Goal: Task Accomplishment & Management: Use online tool/utility

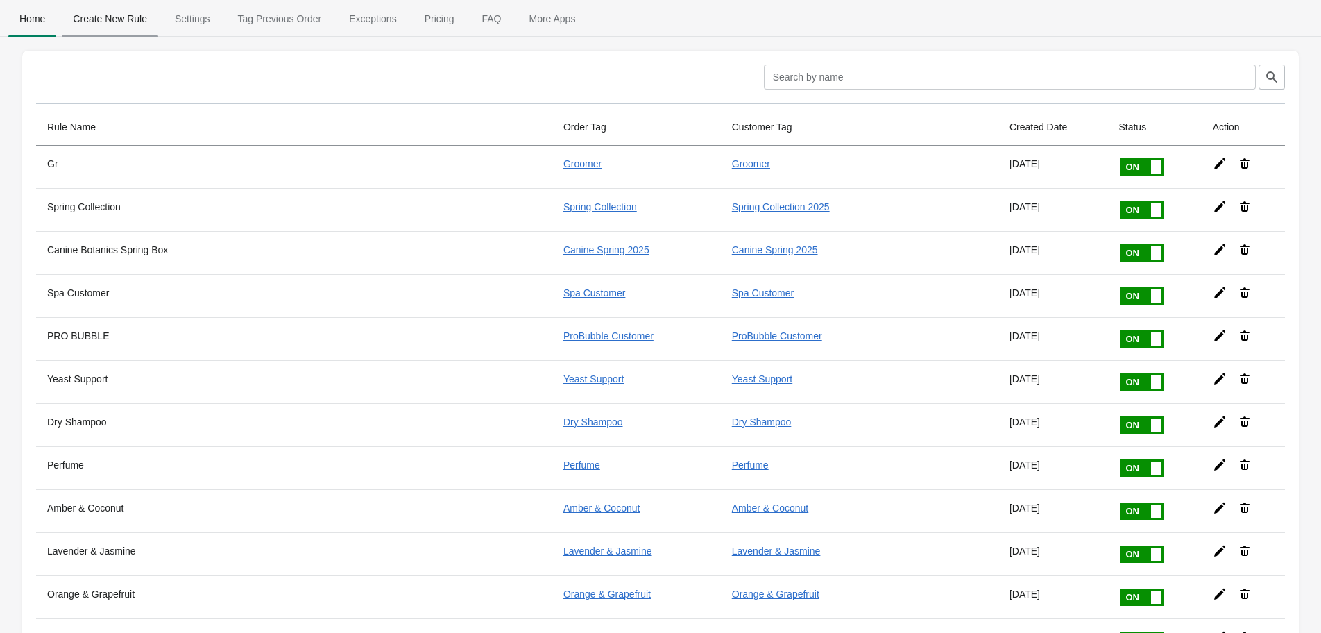
click at [151, 24] on span "Create New Rule" at bounding box center [110, 18] width 96 height 25
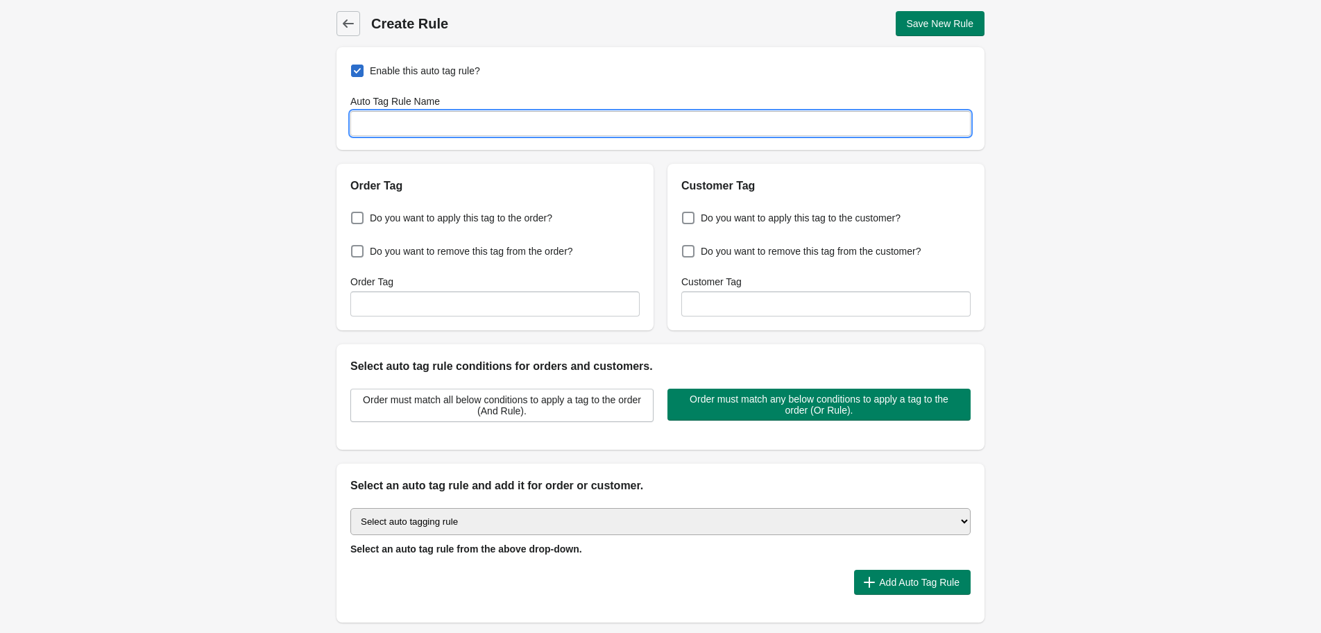
click at [719, 120] on input "Auto Tag Rule Name" at bounding box center [660, 123] width 620 height 25
type input "Sugar Plum Fairy"
click at [440, 221] on span "Do you want to apply this tag to the order?" at bounding box center [461, 218] width 182 height 14
click at [354, 214] on input "Do you want to apply this tag to the order?" at bounding box center [354, 214] width 1 height 1
checkbox input "true"
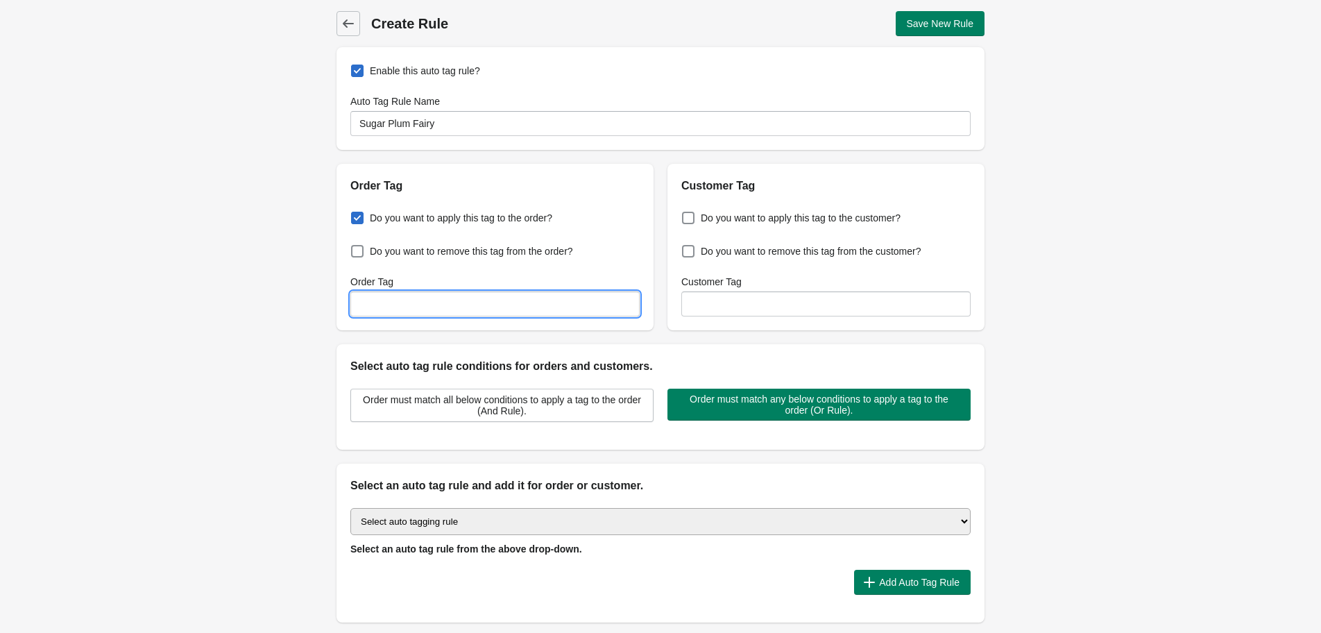
click at [466, 299] on input "Order Tag" at bounding box center [494, 303] width 289 height 25
type input "SugarPlumFairy"
click at [574, 335] on div "Enable this auto tag rule? Auto Tag Rule Name Sugar Plum Fairy Order Tag Do you…" at bounding box center [660, 354] width 648 height 614
click at [590, 508] on select "Select auto tagging rule Tag by order amount Tag based on the order count (Volu…" at bounding box center [660, 521] width 620 height 27
select select "1"
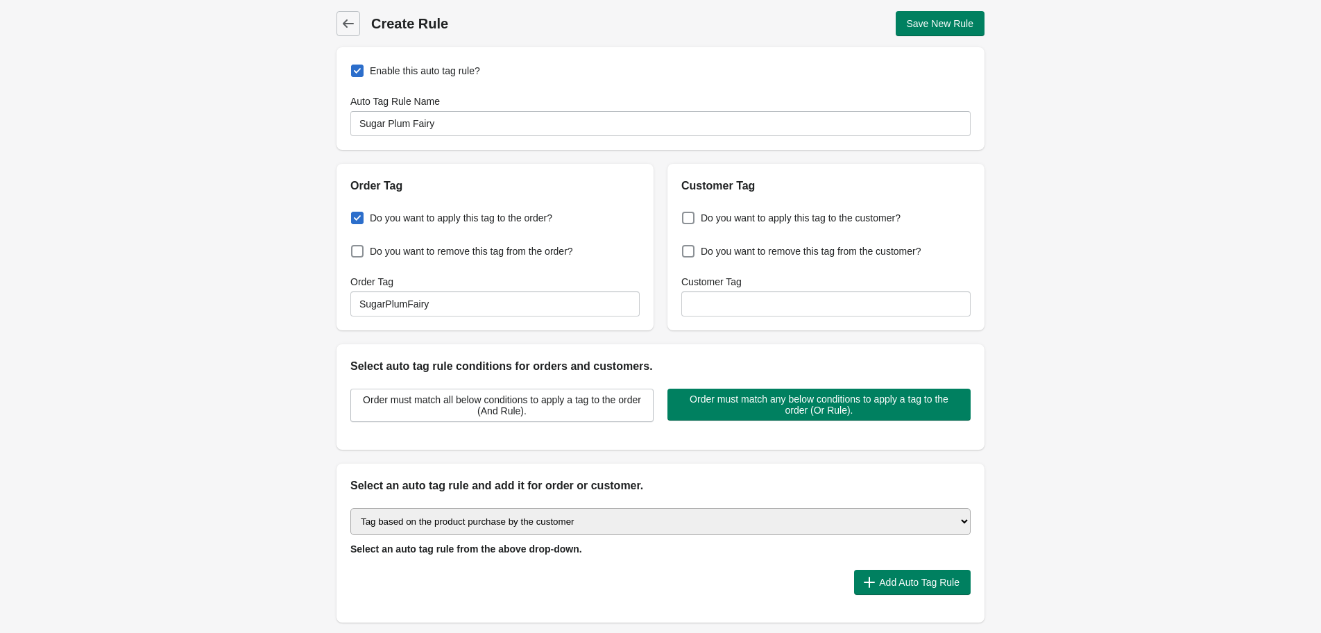
click at [350, 508] on select "Select auto tagging rule Tag by order amount Tag based on the order count (Volu…" at bounding box center [660, 521] width 620 height 27
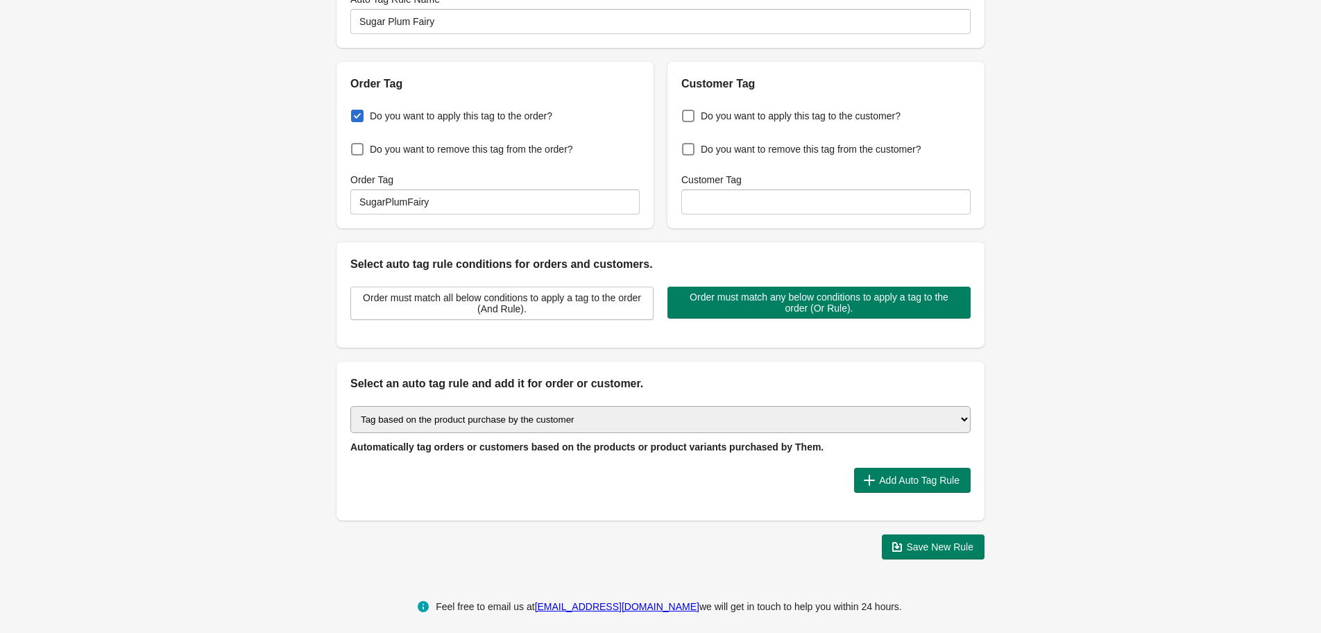
scroll to position [112, 0]
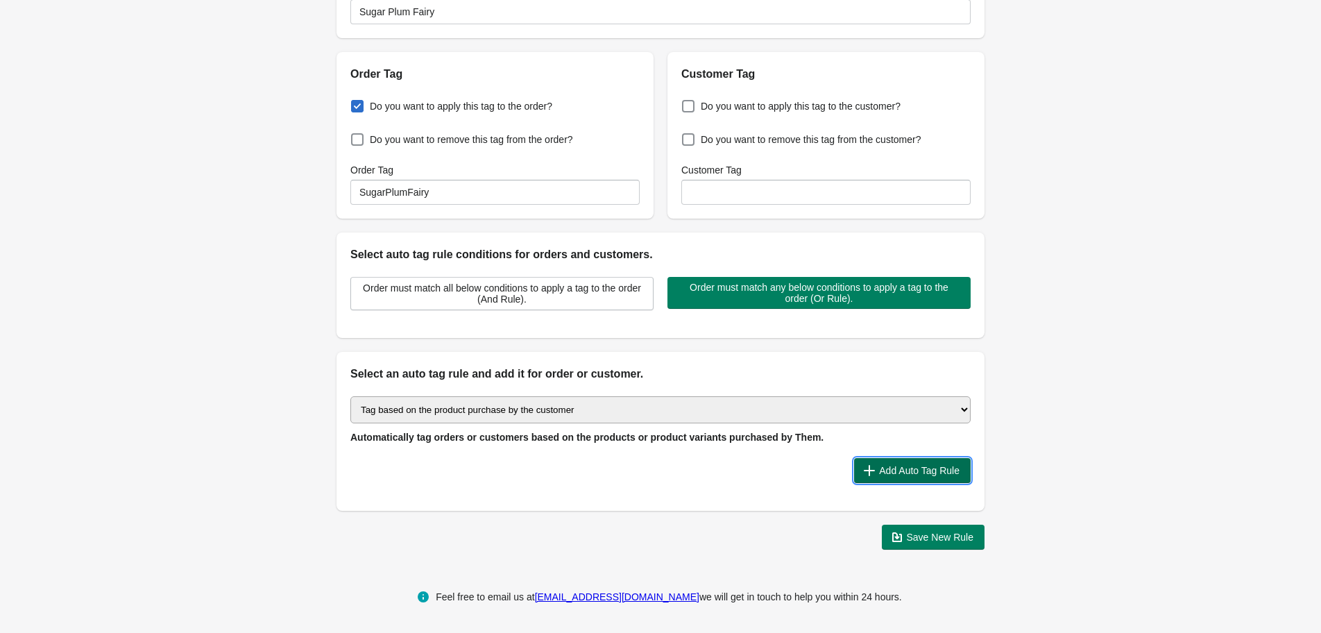
click at [922, 468] on span "Add Auto Tag Rule" at bounding box center [919, 470] width 80 height 11
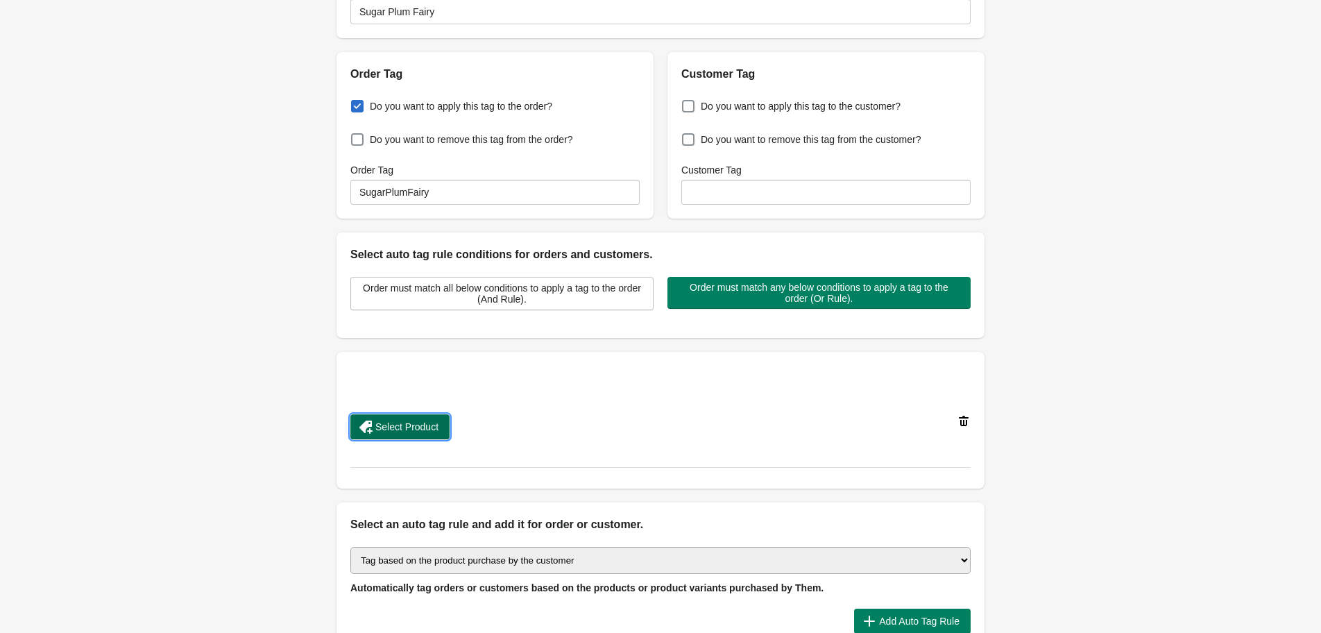
click at [443, 427] on button "Select Product" at bounding box center [399, 426] width 99 height 25
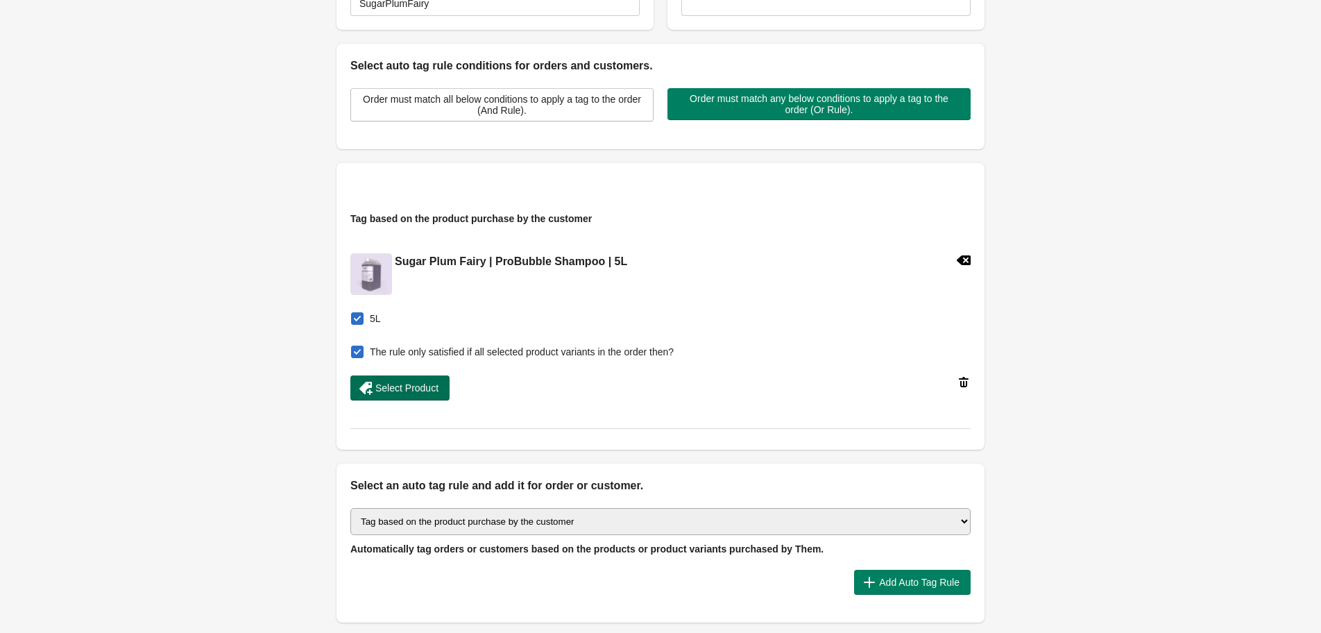
scroll to position [412, 0]
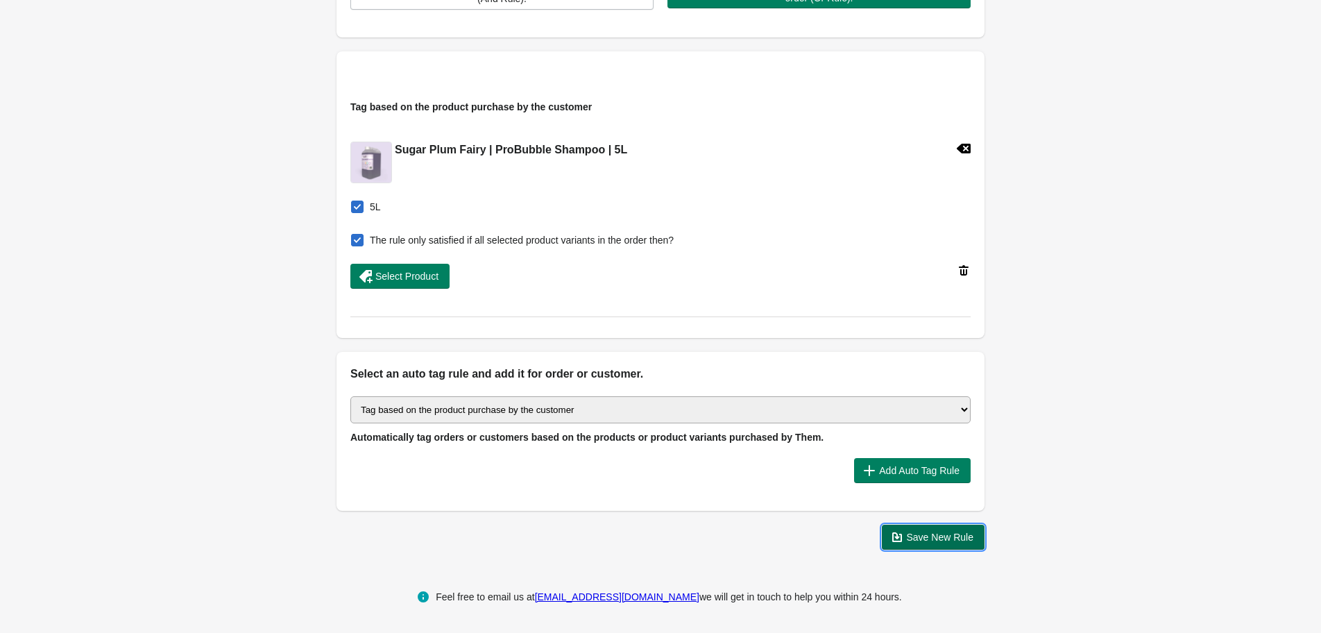
click at [907, 533] on span "Save New Rule" at bounding box center [940, 536] width 67 height 11
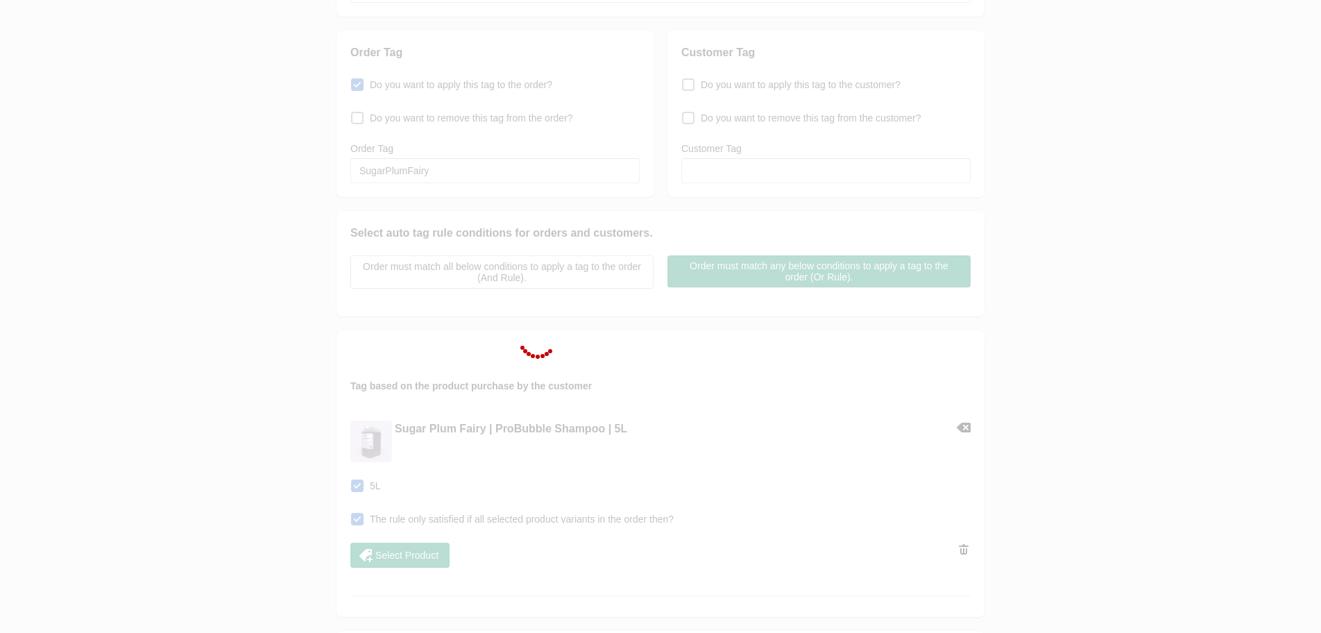
scroll to position [0, 0]
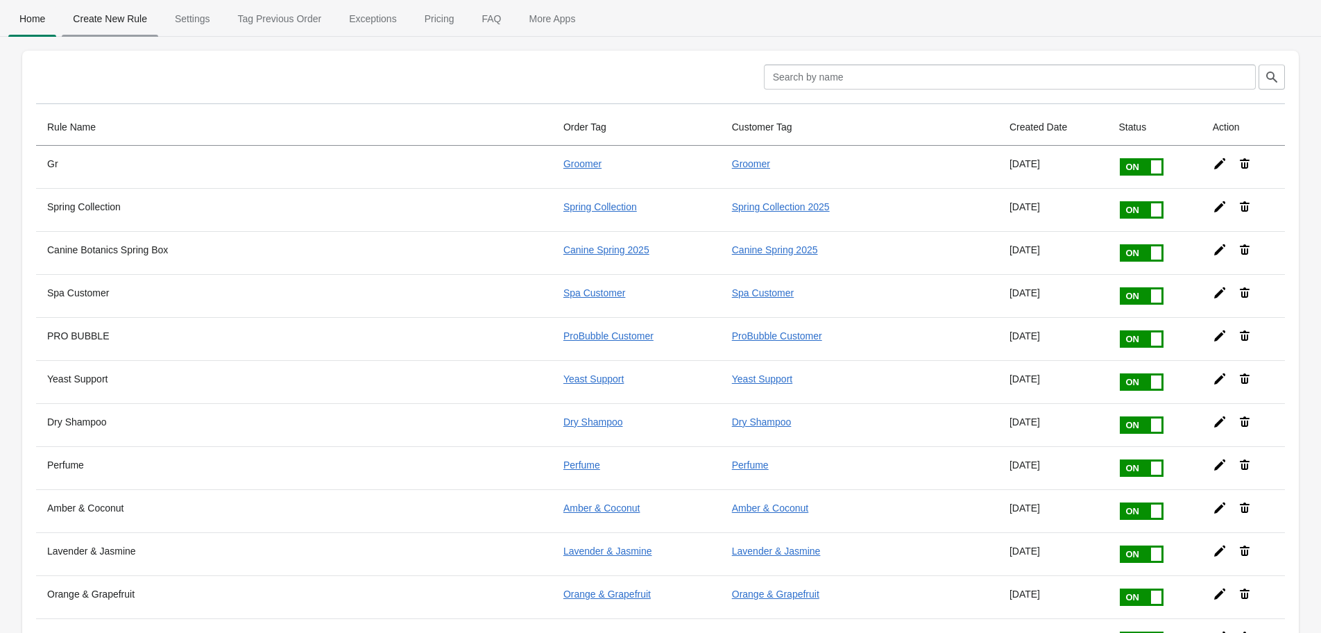
click at [96, 11] on span "Create New Rule" at bounding box center [110, 18] width 96 height 25
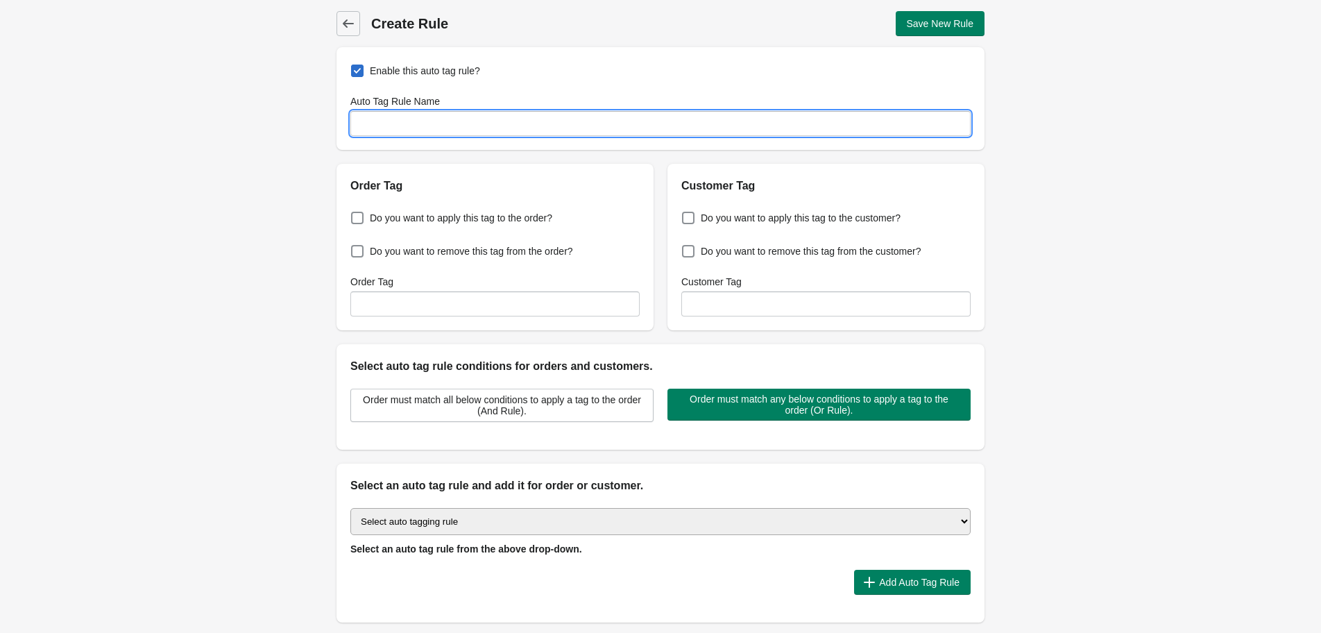
click at [542, 134] on input "Auto Tag Rule Name" at bounding box center [660, 123] width 620 height 25
type input "Ready To Pack"
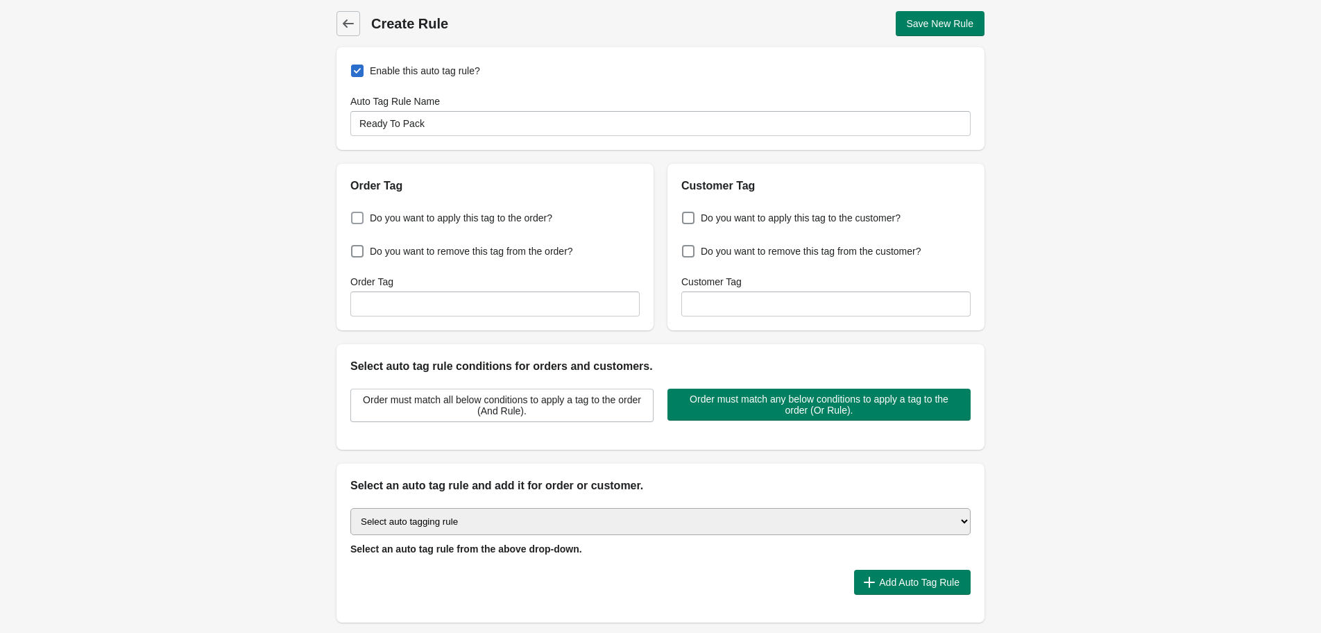
click at [542, 215] on span "Do you want to apply this tag to the order?" at bounding box center [461, 218] width 182 height 14
click at [354, 214] on input "Do you want to apply this tag to the order?" at bounding box center [354, 214] width 1 height 1
checkbox input "true"
click at [527, 308] on input "Order Tag" at bounding box center [494, 303] width 289 height 25
type input "ReadyToPack"
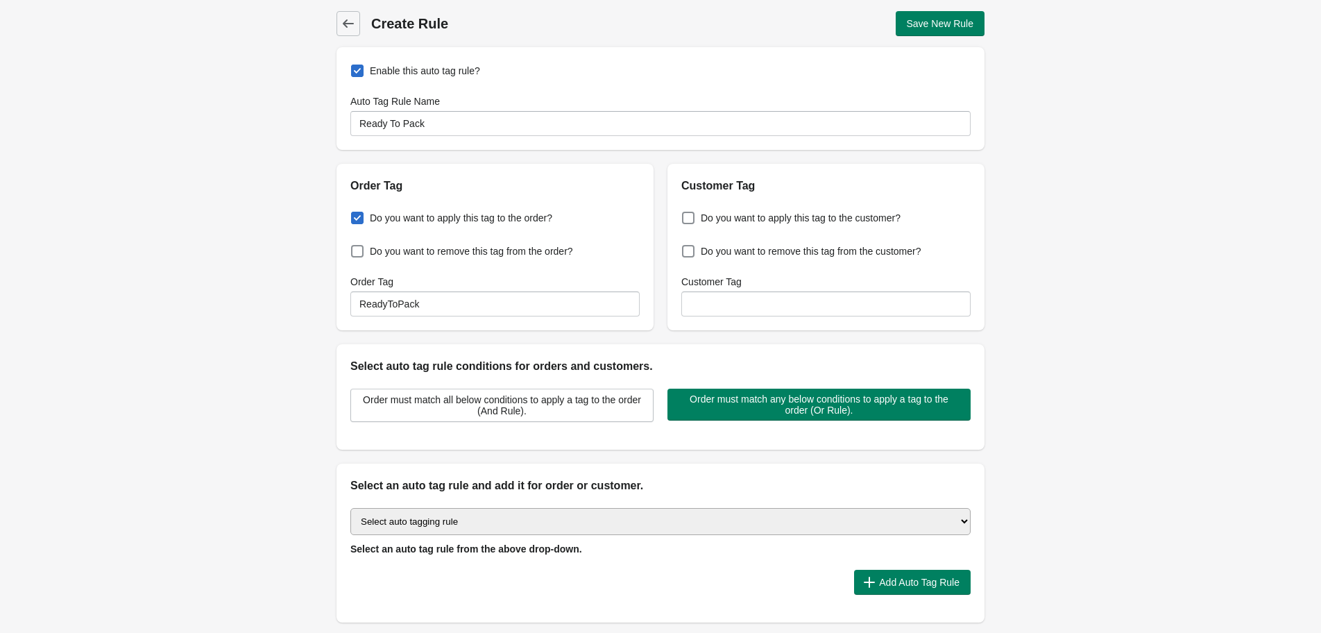
click at [678, 380] on div "Order must match all below conditions to apply a tag to the order (And Rule). O…" at bounding box center [653, 399] width 634 height 44
click at [404, 512] on select "Select auto tagging rule Tag by order amount Tag based on the order count (Volu…" at bounding box center [660, 521] width 620 height 27
select select "49"
click at [350, 508] on select "Select auto tagging rule Tag by order amount Tag based on the order count (Volu…" at bounding box center [660, 521] width 620 height 27
click at [891, 585] on span "Add Auto Tag Rule" at bounding box center [919, 581] width 80 height 11
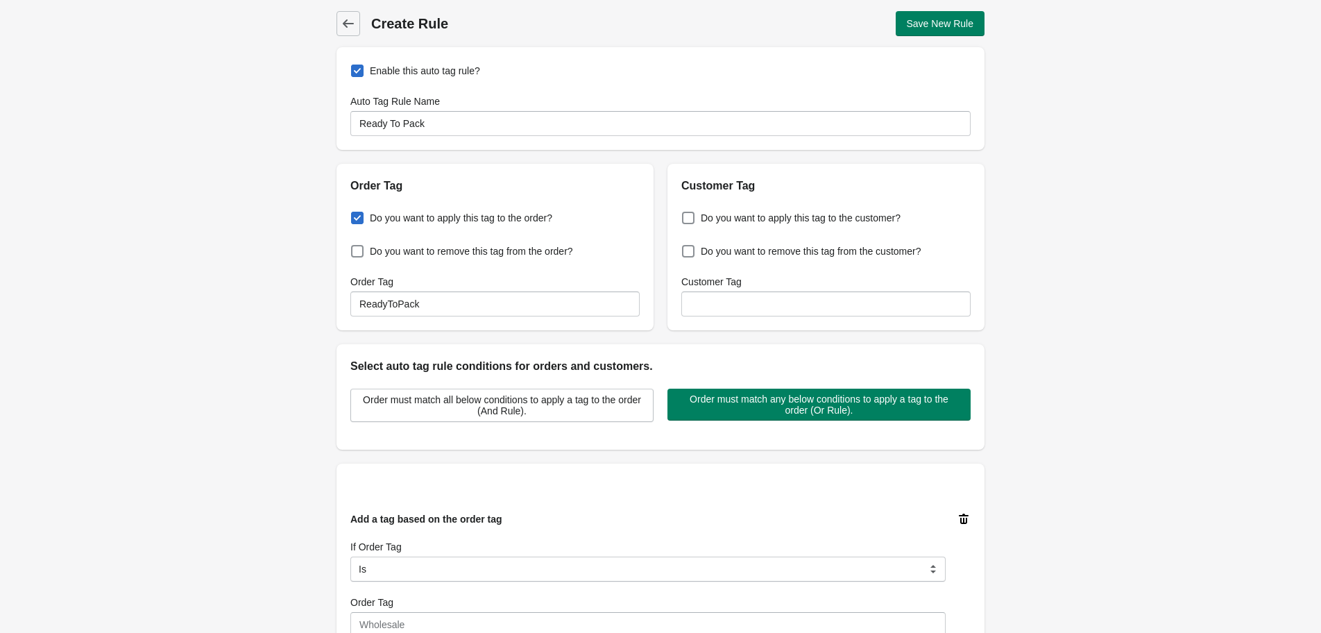
scroll to position [81, 0]
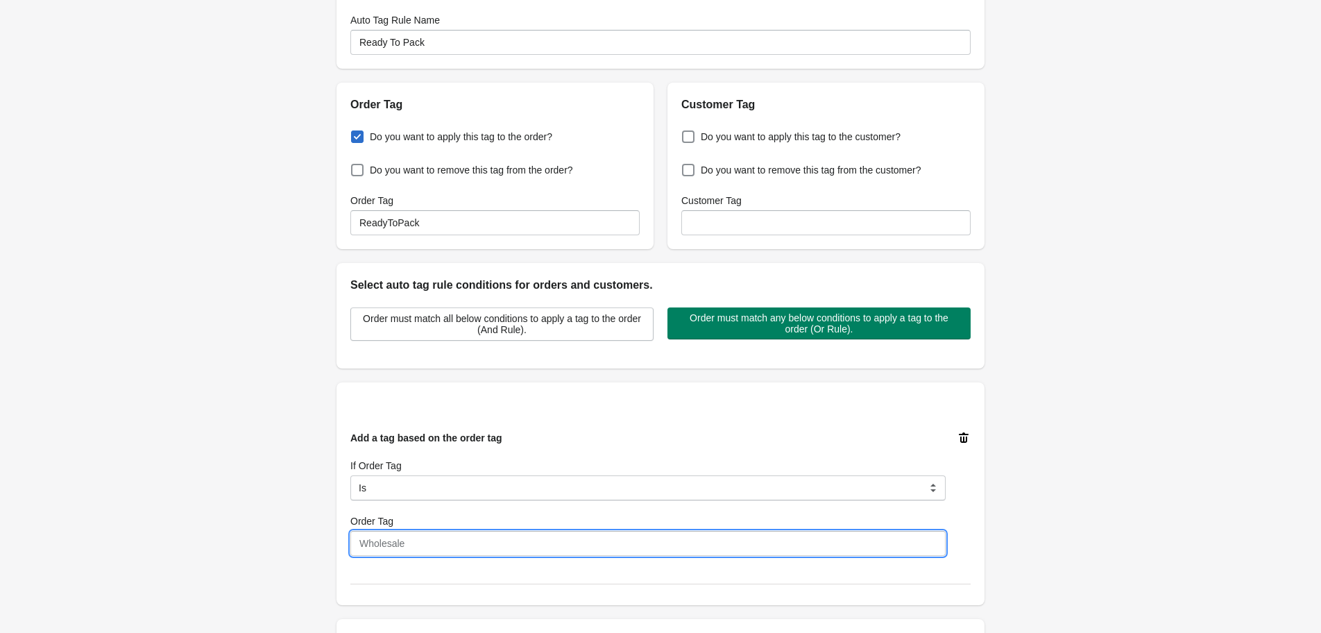
click at [515, 542] on input "Order Tag" at bounding box center [647, 543] width 595 height 25
type input "SugarPlumFairy"
click at [1271, 466] on div "Back Create Rule Save New Rule Enable this auto tag rule? Auto Tag Rule Name Re…" at bounding box center [660, 373] width 1321 height 909
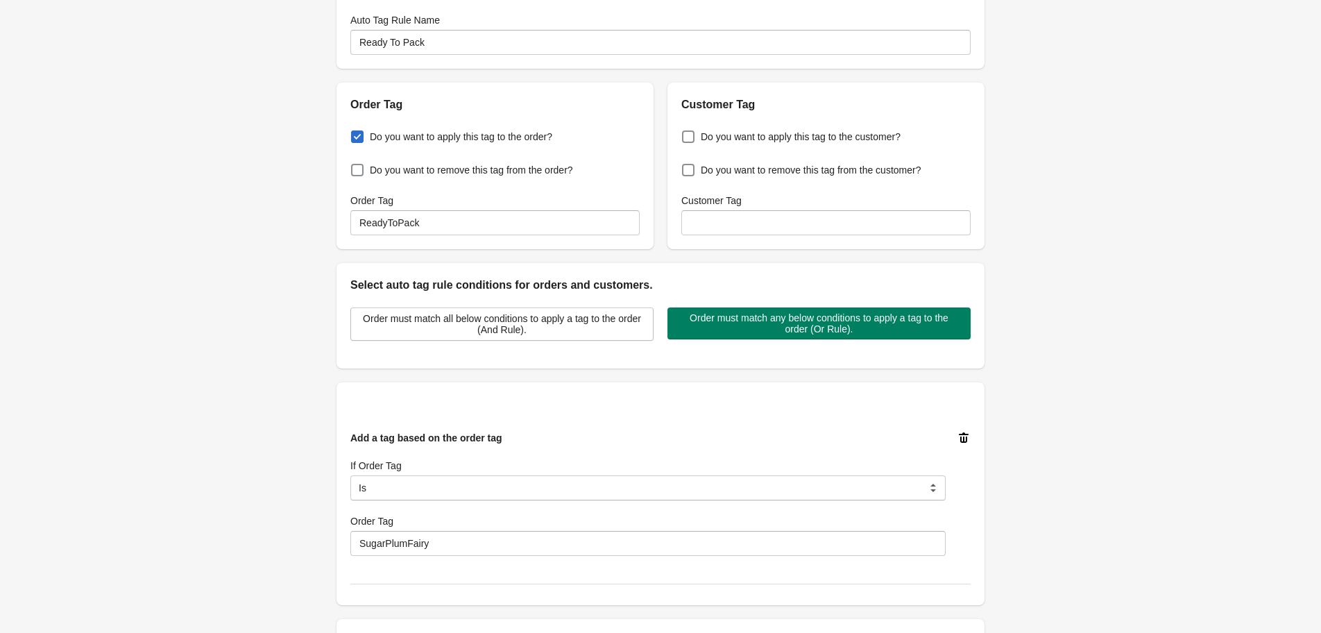
scroll to position [318, 0]
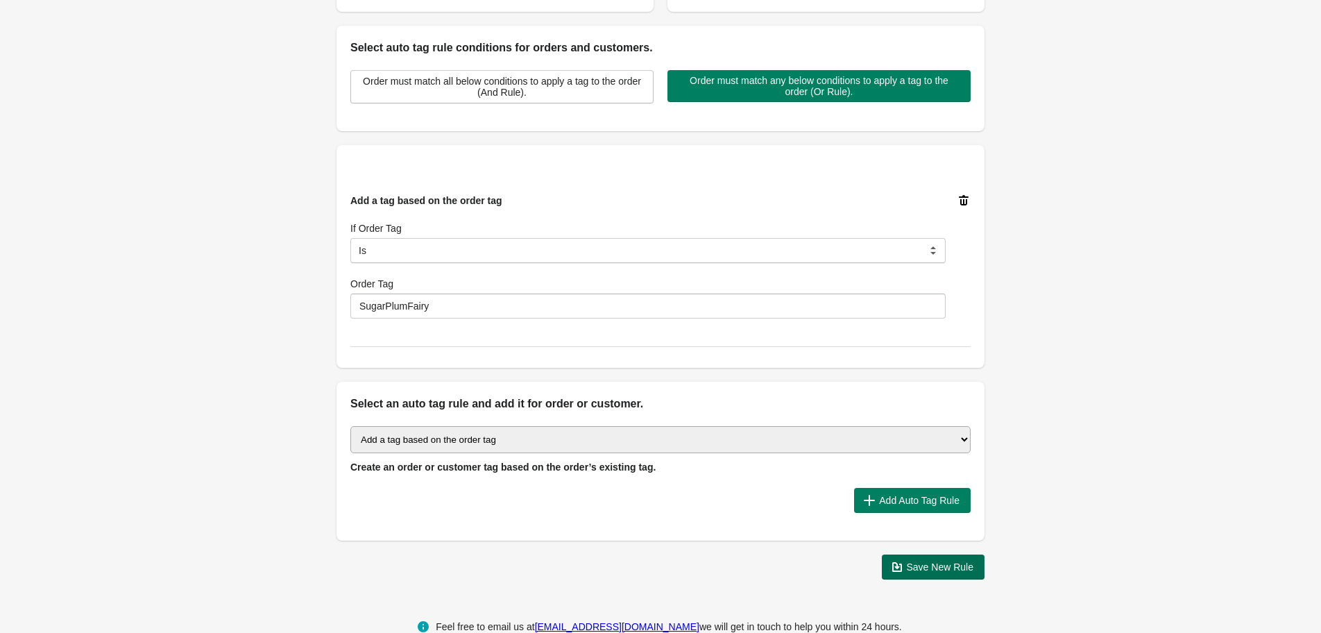
click at [965, 563] on span "Save New Rule" at bounding box center [940, 566] width 67 height 11
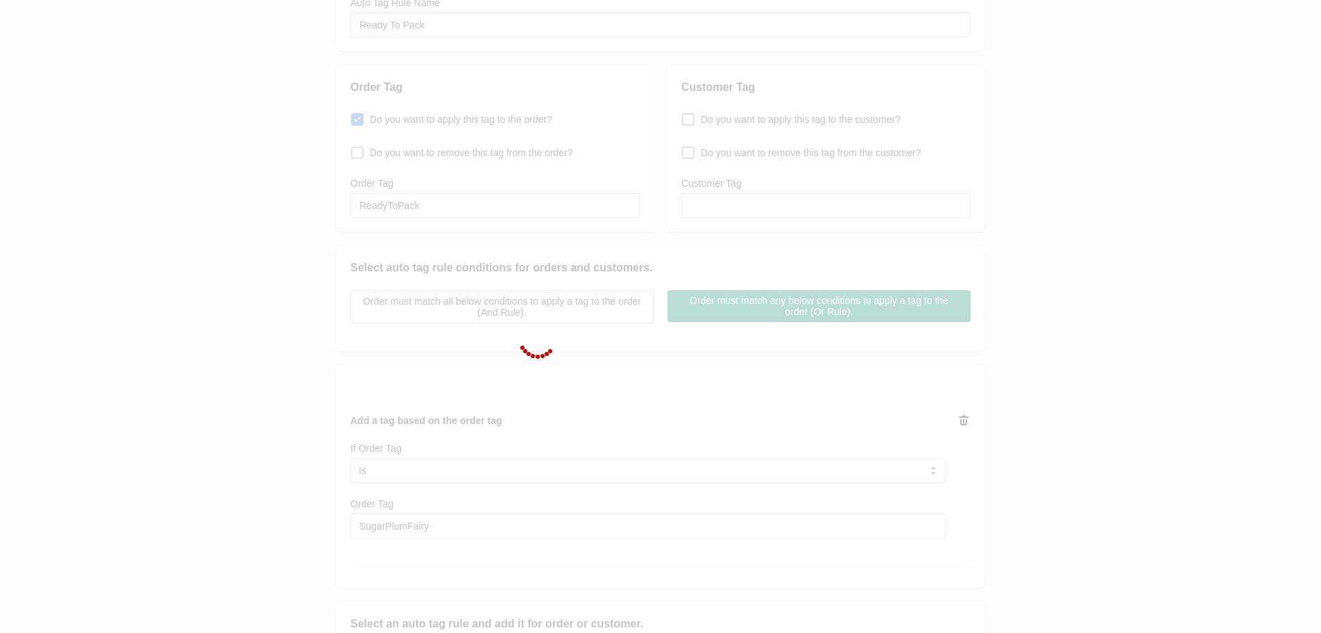
scroll to position [10, 0]
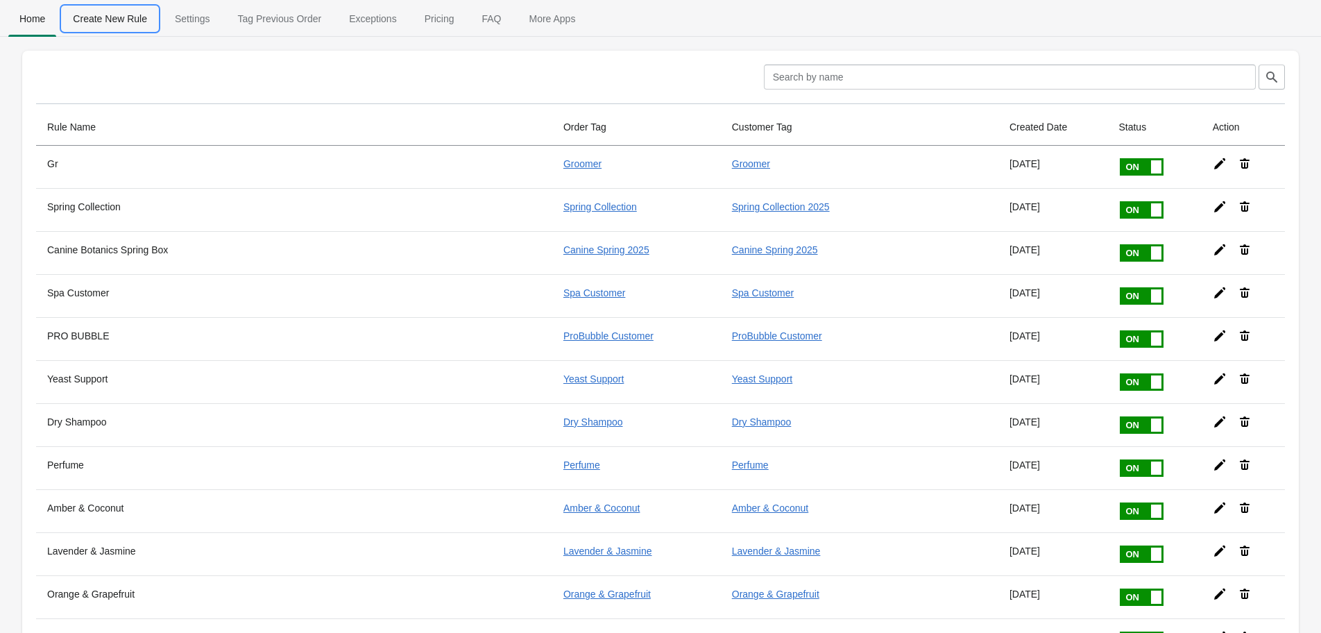
scroll to position [7, 0]
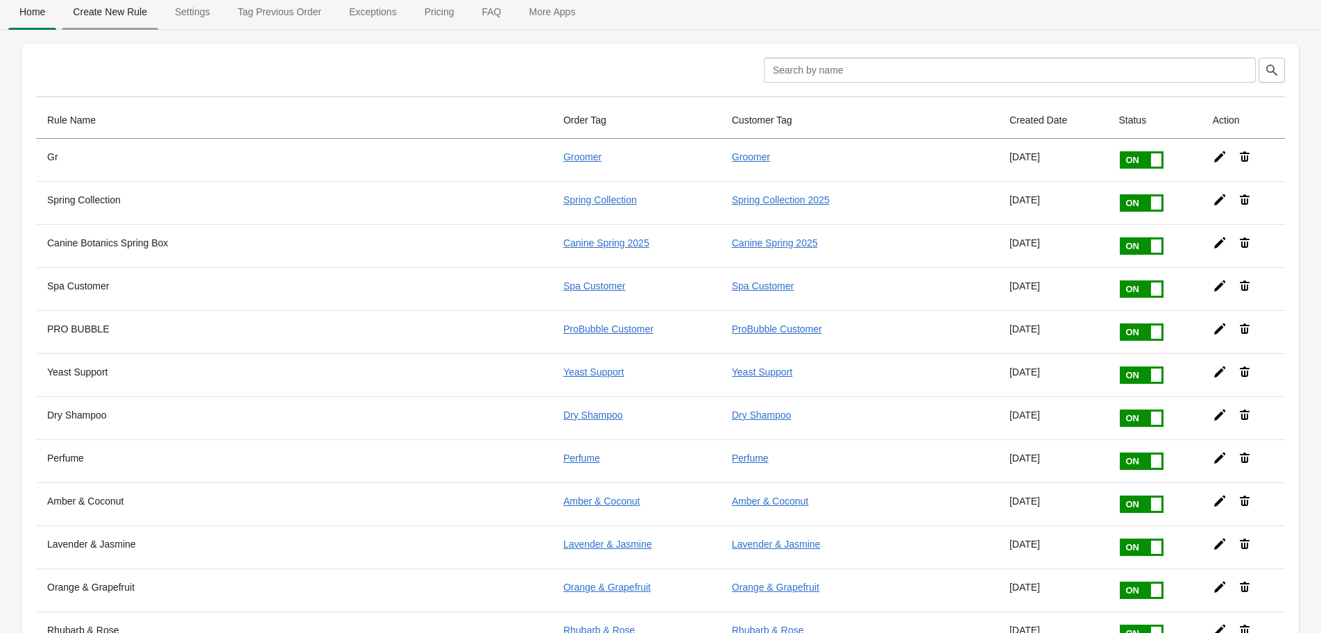
click at [146, 13] on span "Create New Rule" at bounding box center [110, 11] width 96 height 25
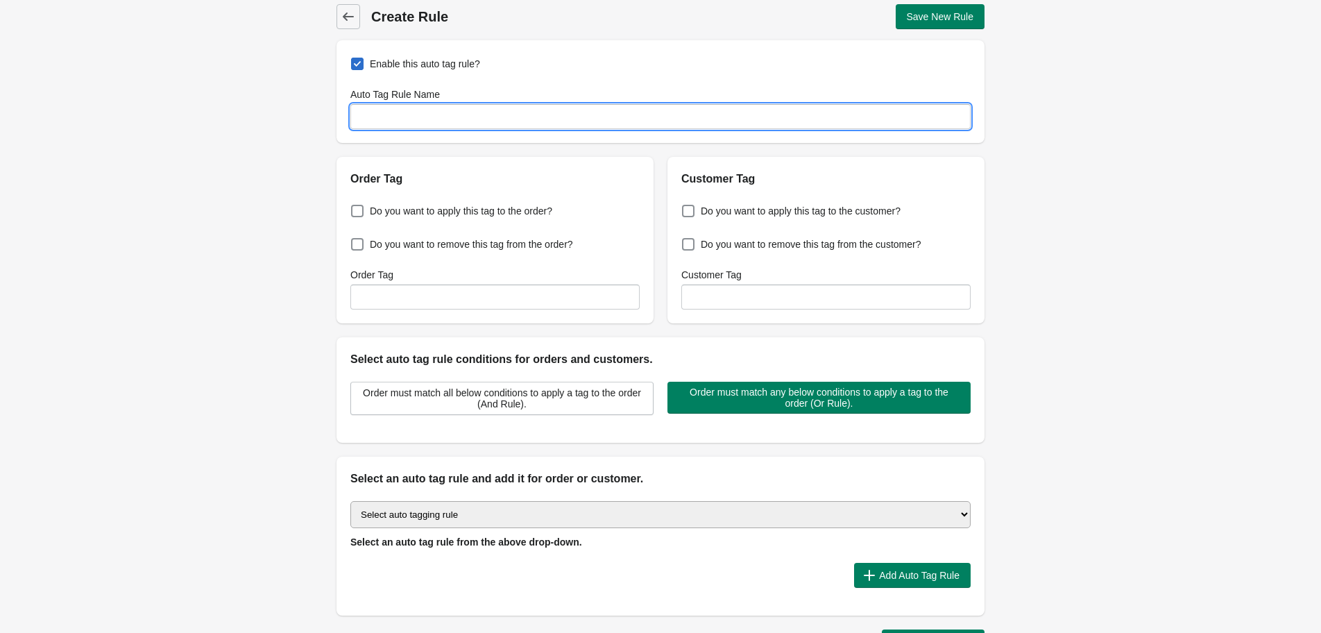
click at [381, 123] on input "Auto Tag Rule Name" at bounding box center [660, 116] width 620 height 25
type input "Christmas Order"
click at [402, 307] on input "Order Tag" at bounding box center [494, 296] width 289 height 25
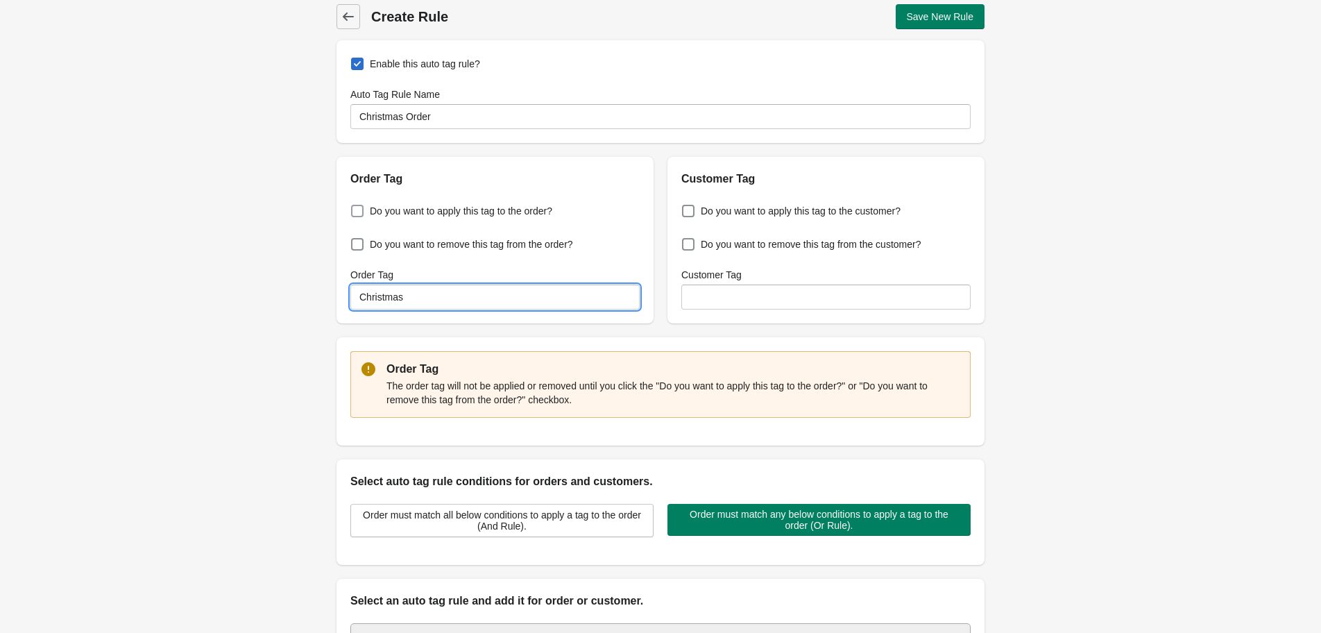
type input "Christmas"
click at [494, 217] on span "Do you want to apply this tag to the order?" at bounding box center [461, 211] width 182 height 14
click at [354, 207] on input "Do you want to apply this tag to the order?" at bounding box center [354, 207] width 1 height 1
checkbox input "true"
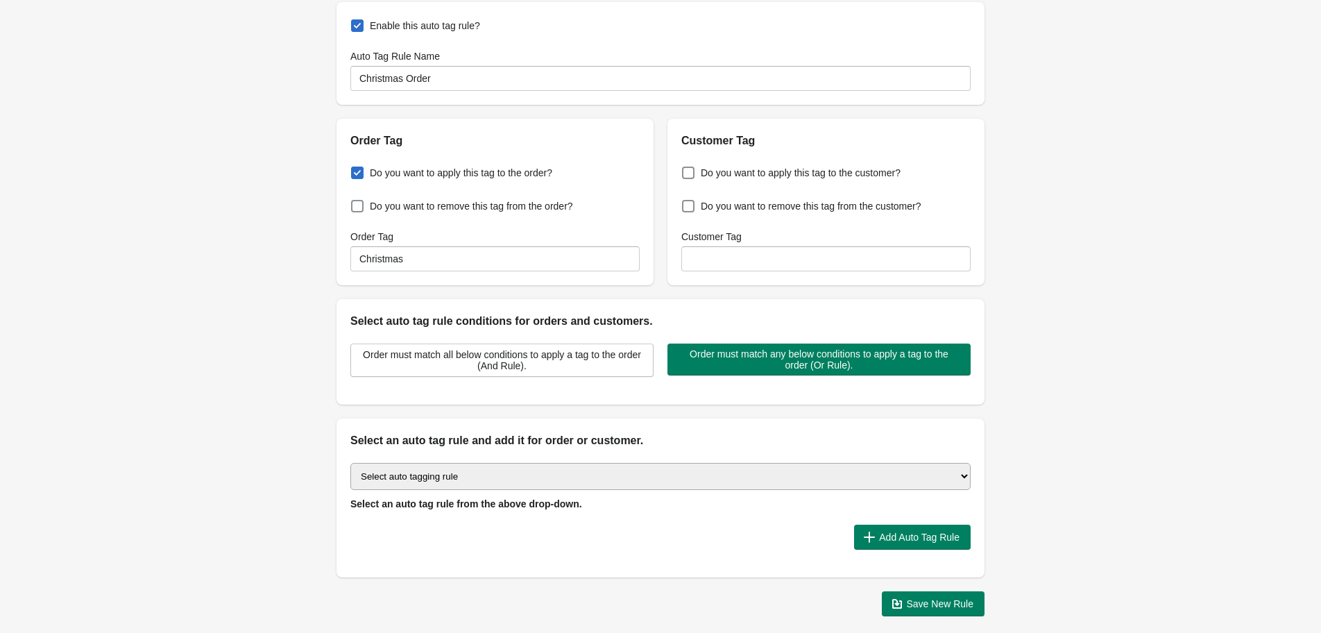
scroll to position [49, 0]
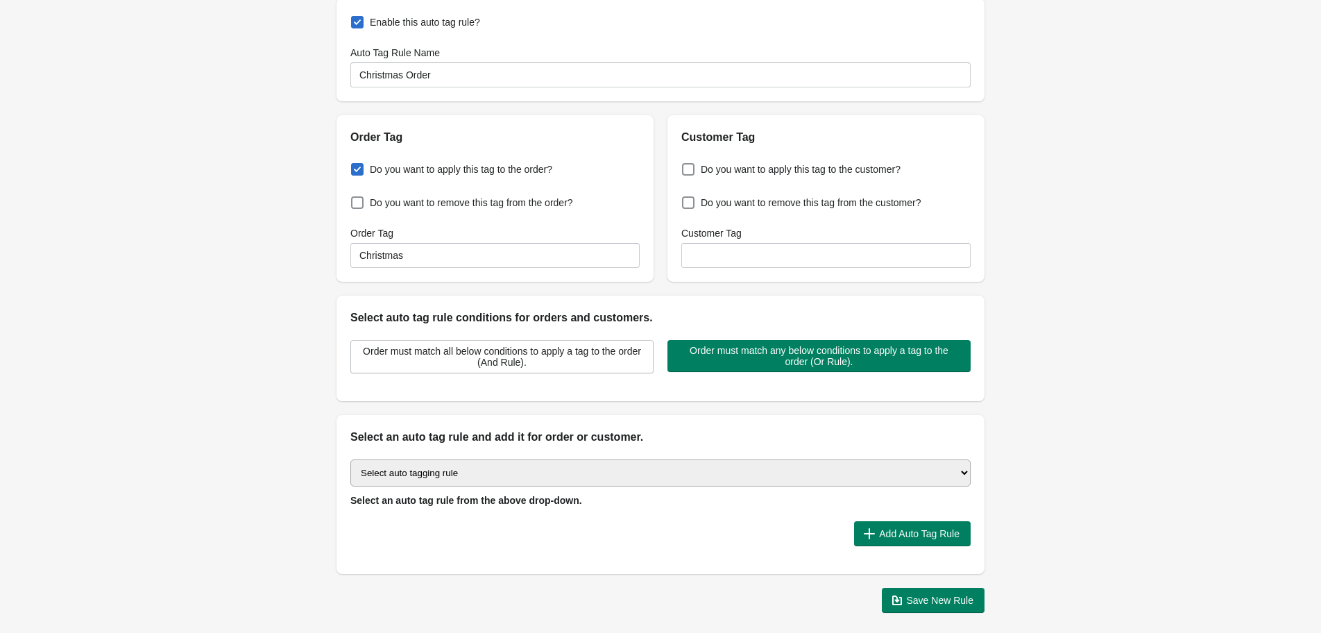
click at [473, 470] on select "Select auto tagging rule Tag by order amount Tag based on the order count (Volu…" at bounding box center [660, 472] width 620 height 27
select select "2"
click at [350, 459] on select "Select auto tagging rule Tag by order amount Tag based on the order count (Volu…" at bounding box center [660, 472] width 620 height 27
click at [875, 542] on button "Add Auto Tag Rule" at bounding box center [912, 533] width 117 height 25
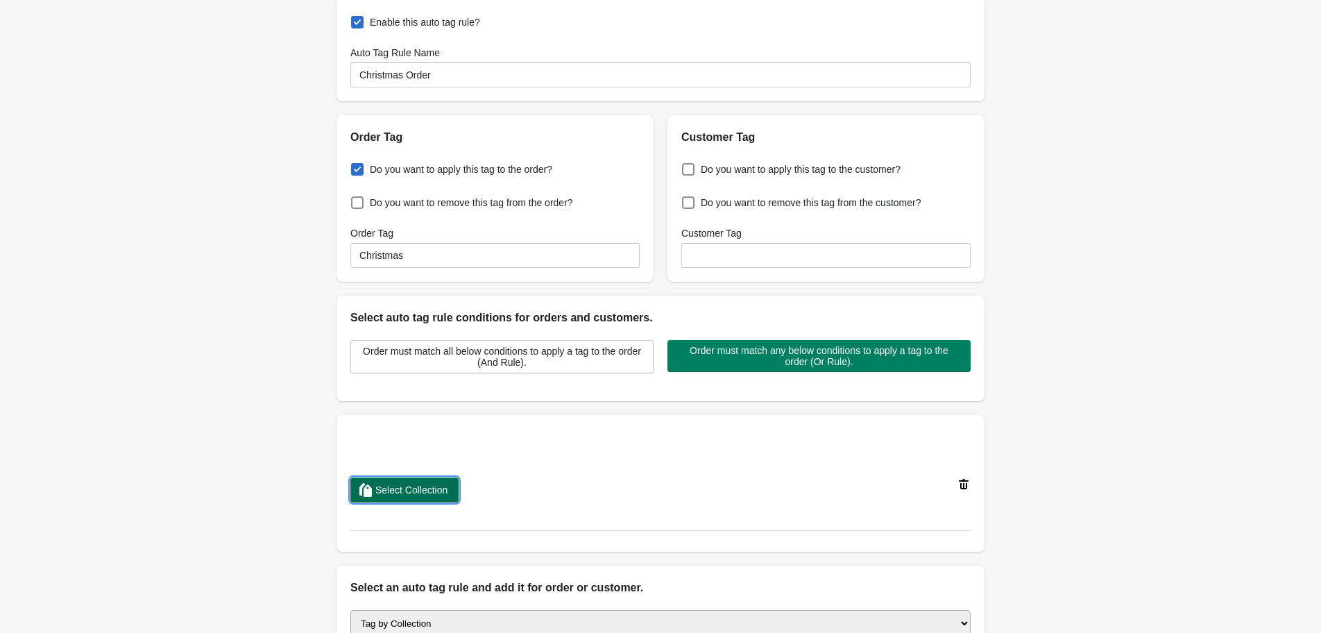
click at [413, 484] on span "Select Collection" at bounding box center [411, 489] width 72 height 11
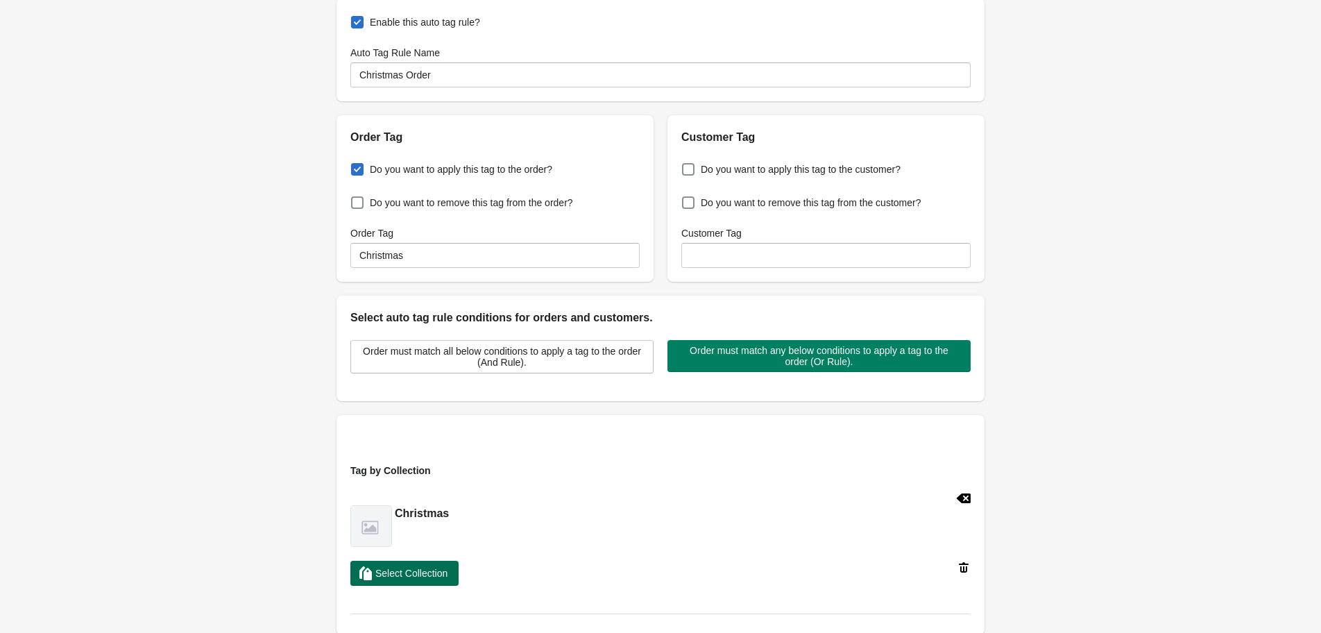
scroll to position [345, 0]
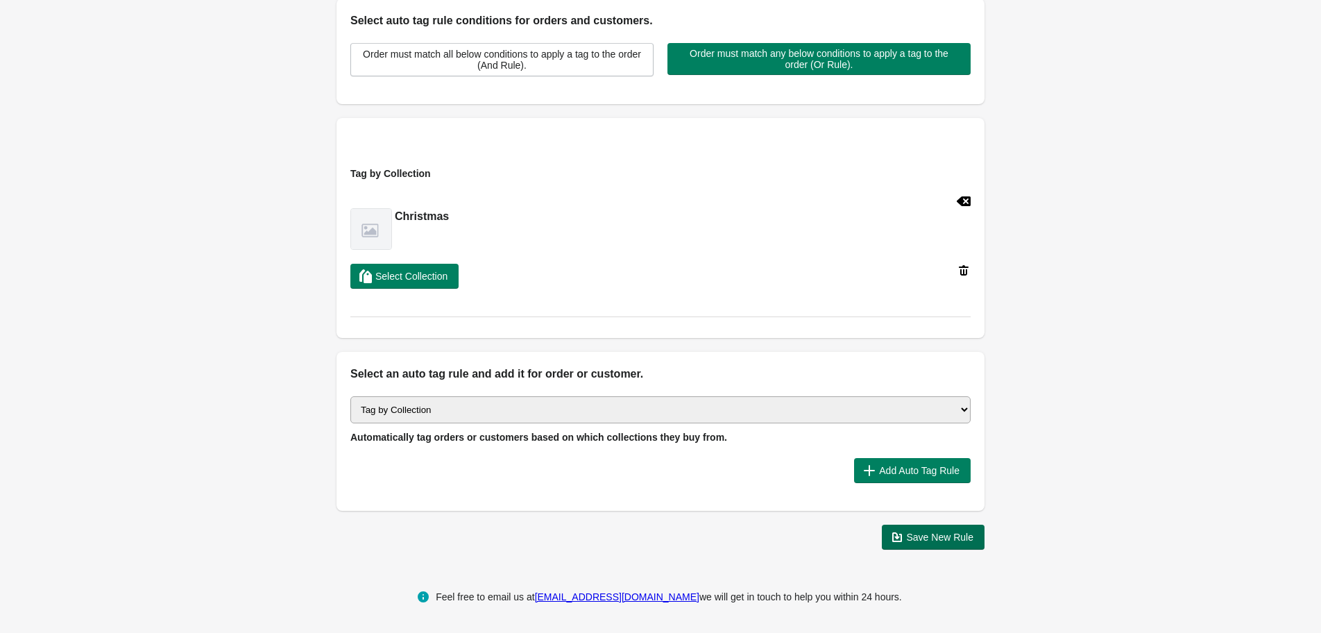
click at [925, 537] on span "Save New Rule" at bounding box center [940, 536] width 67 height 11
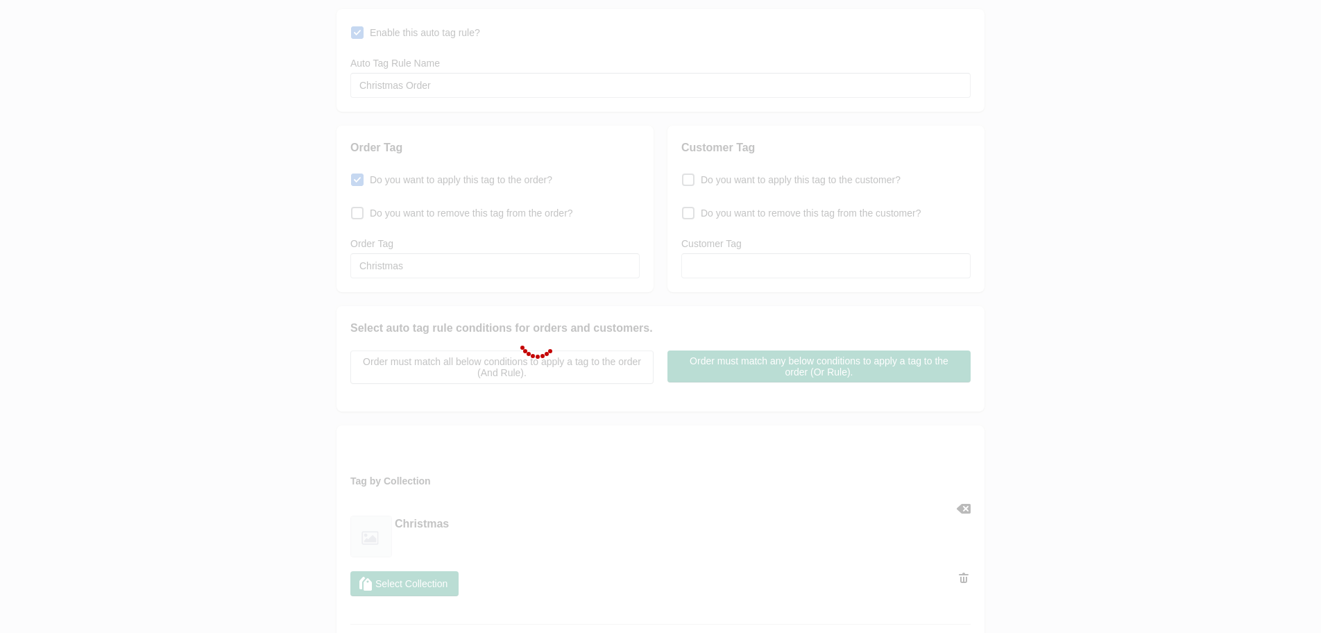
scroll to position [0, 0]
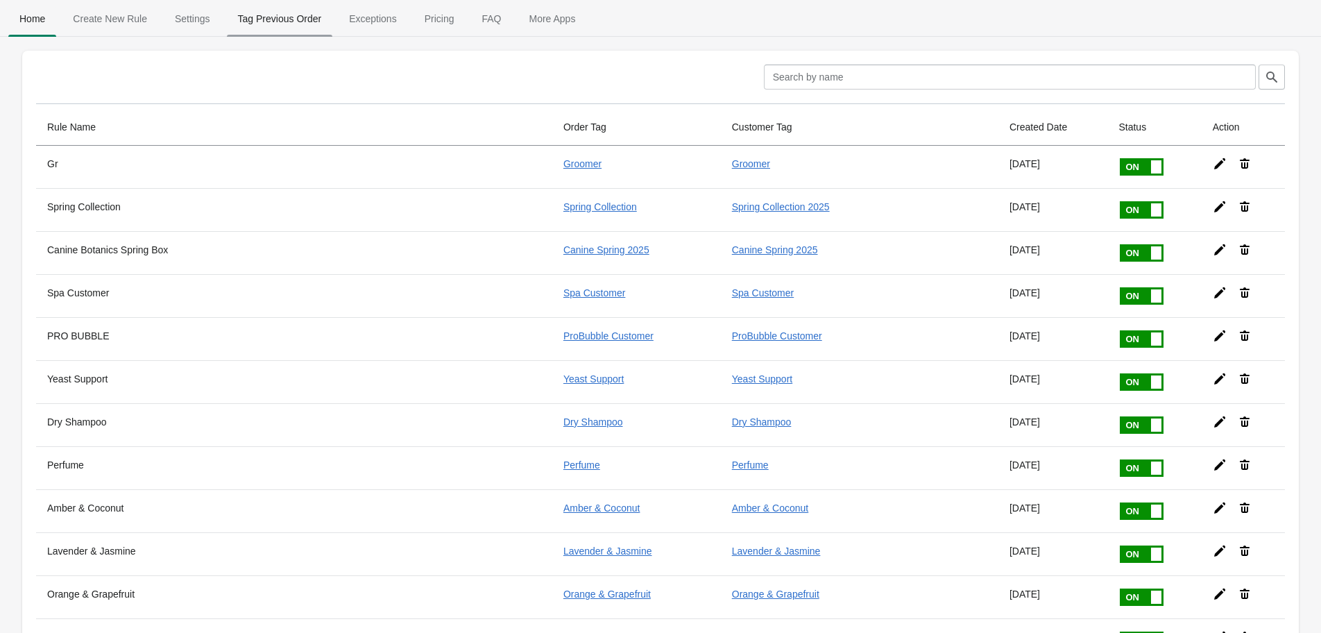
click at [298, 8] on span "Tag Previous Order" at bounding box center [280, 18] width 106 height 25
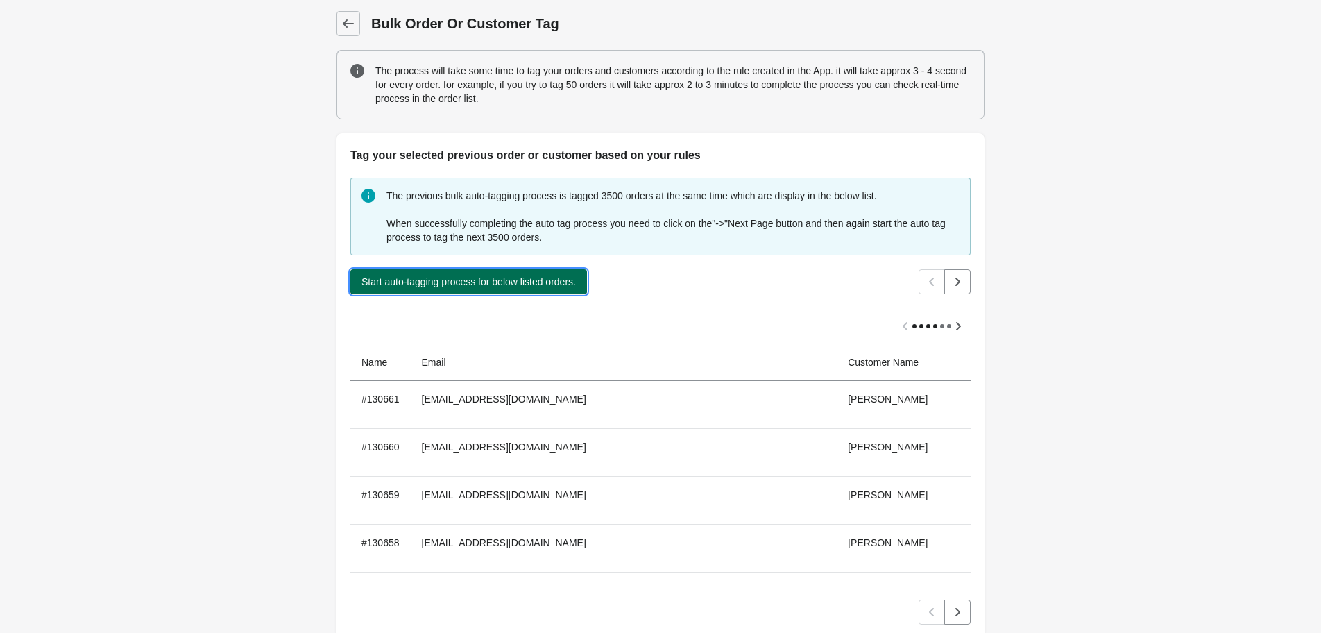
click at [445, 282] on span "Start auto-tagging process for below listed orders." at bounding box center [468, 281] width 214 height 11
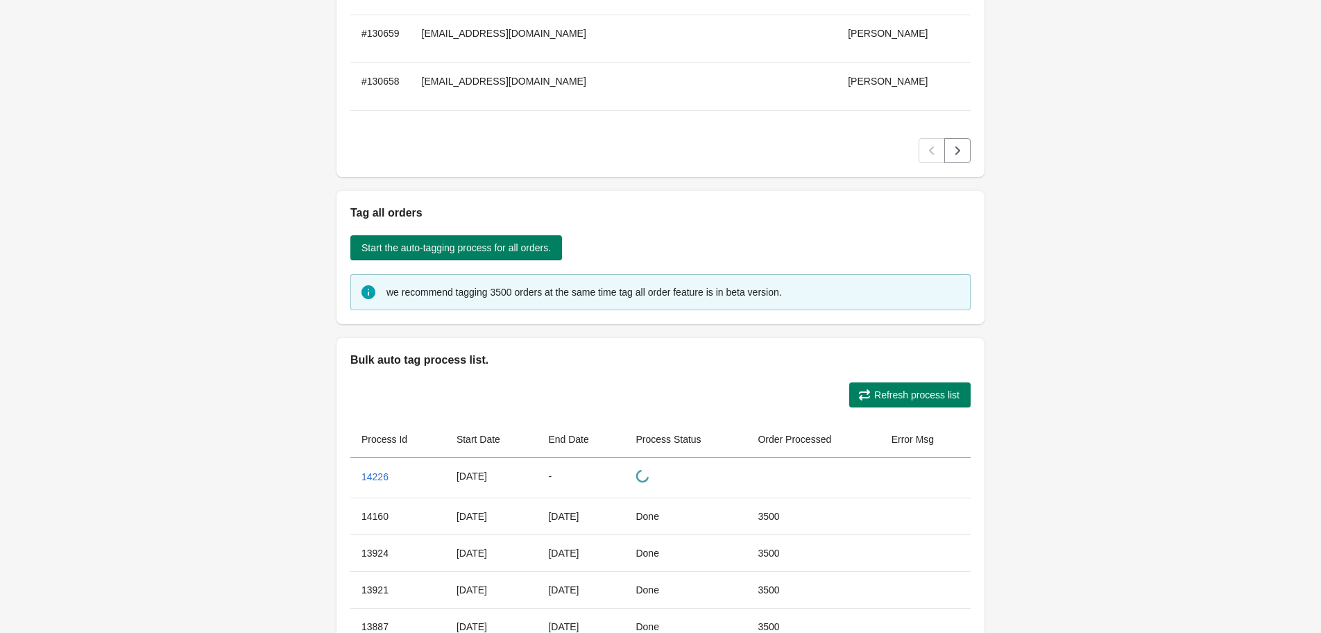
scroll to position [533, 0]
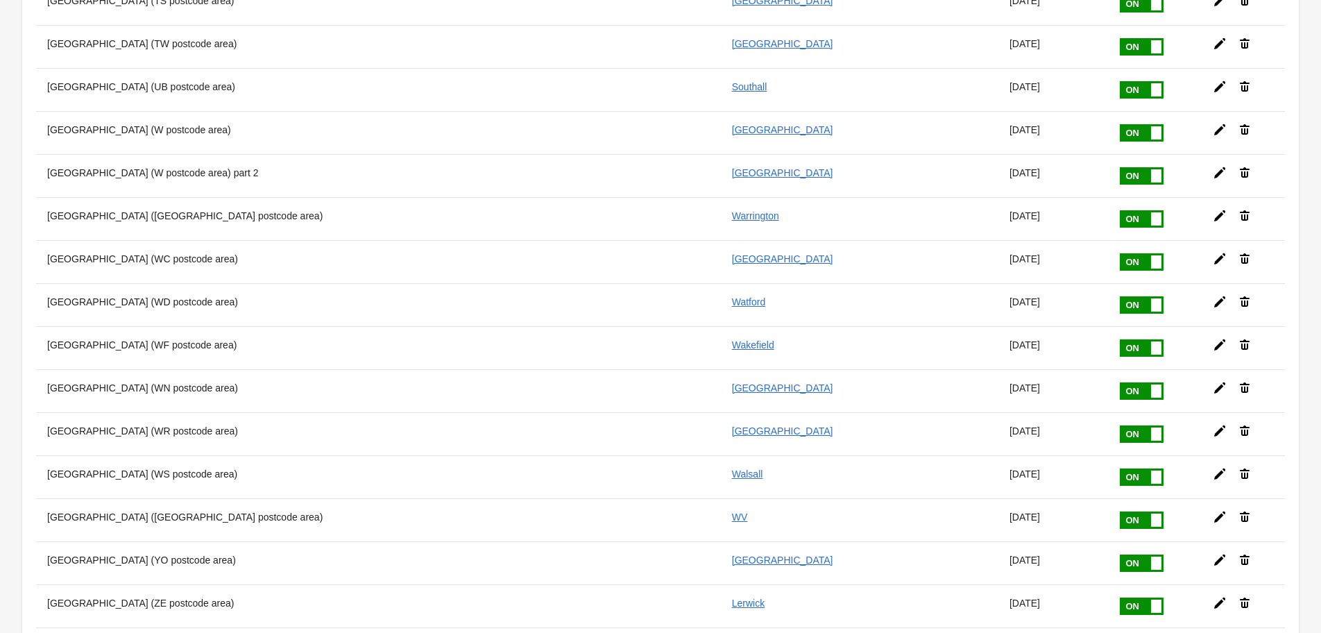
scroll to position [7261, 0]
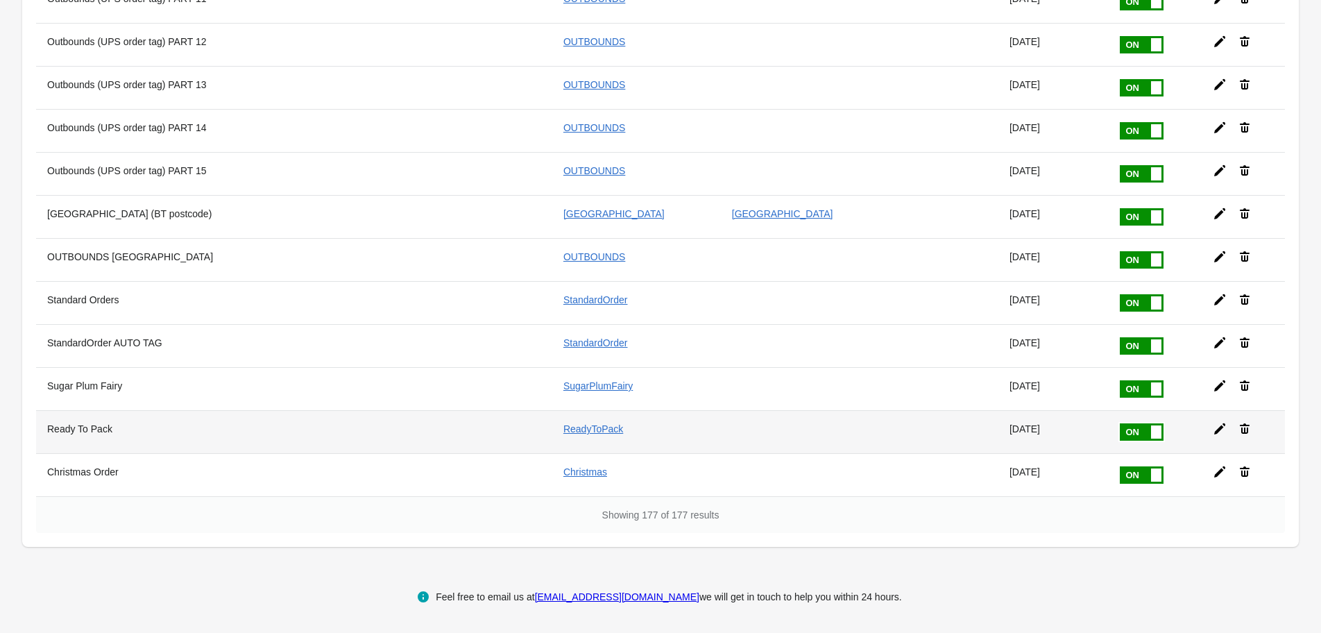
click at [1201, 431] on div at bounding box center [1237, 423] width 72 height 25
click at [1212, 432] on icon at bounding box center [1219, 429] width 14 height 14
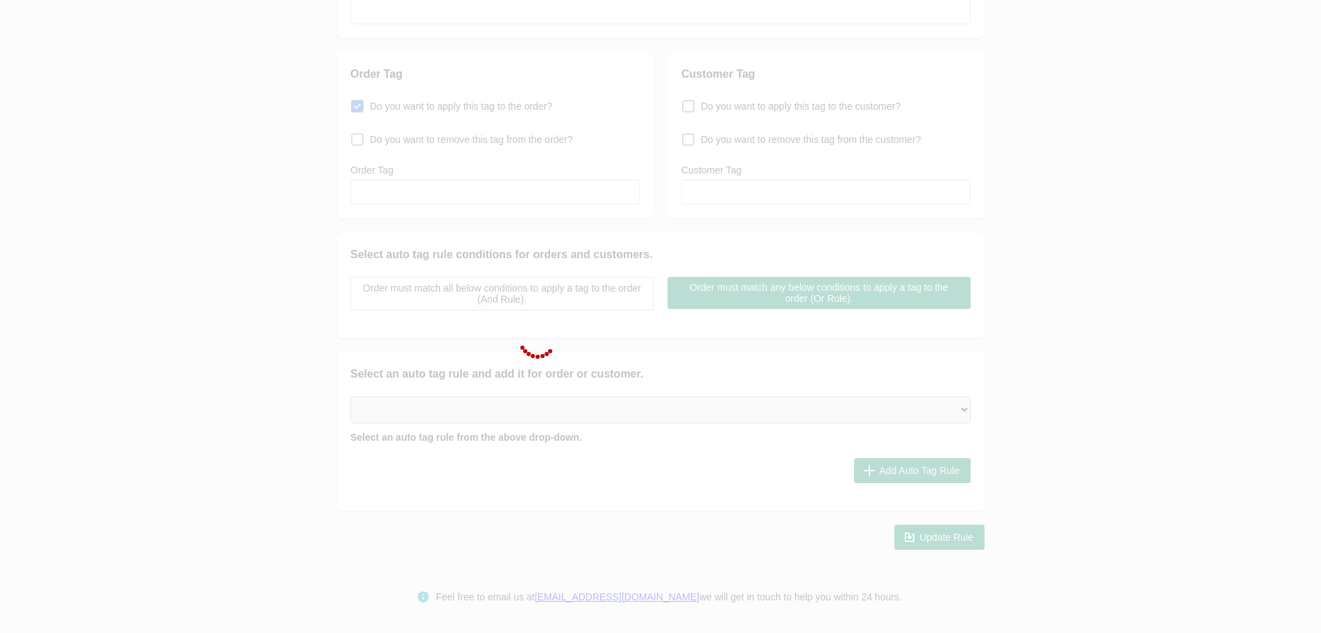
type input "Ready To Pack"
checkbox input "true"
type input "ReadyToPack"
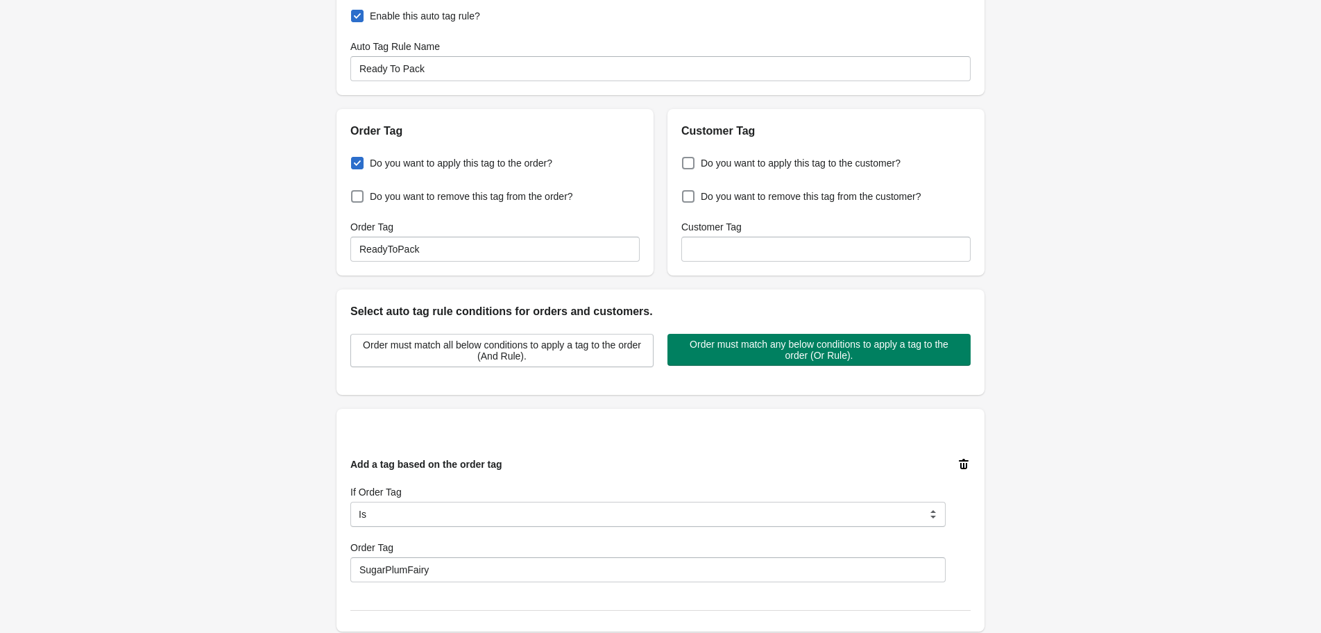
scroll to position [53, 0]
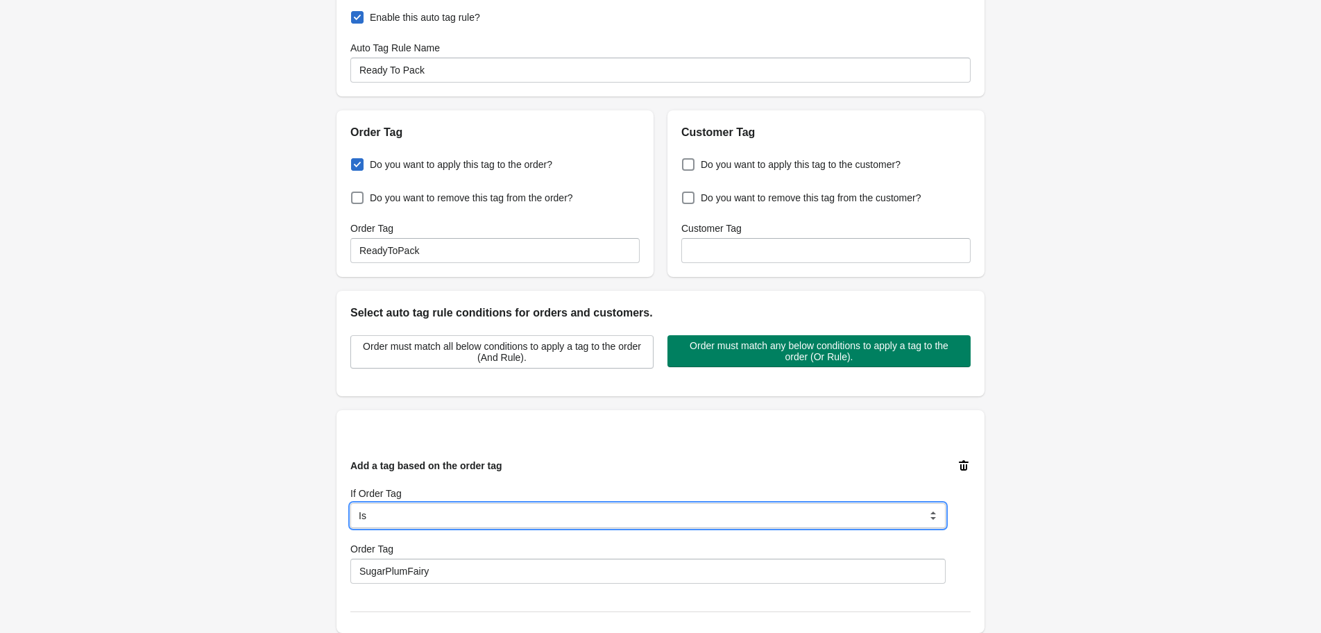
click at [370, 520] on select "Is Contain Is Not Is Not Contain Start With" at bounding box center [647, 515] width 595 height 25
select select "6"
click at [350, 503] on select "Is Contain Is Not Is Not Contain Start With" at bounding box center [647, 515] width 595 height 25
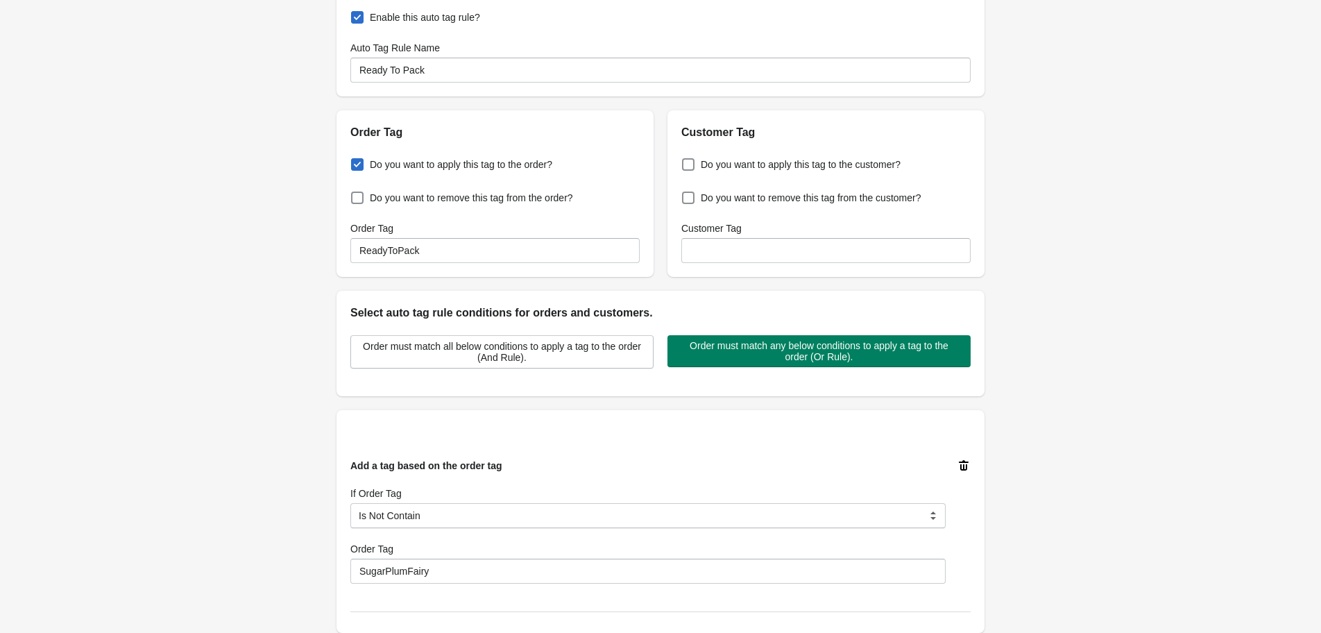
click at [447, 479] on div "Add a tag based on the order tag If Order Tag Is Contain Is Not Is Not Contain …" at bounding box center [647, 520] width 595 height 125
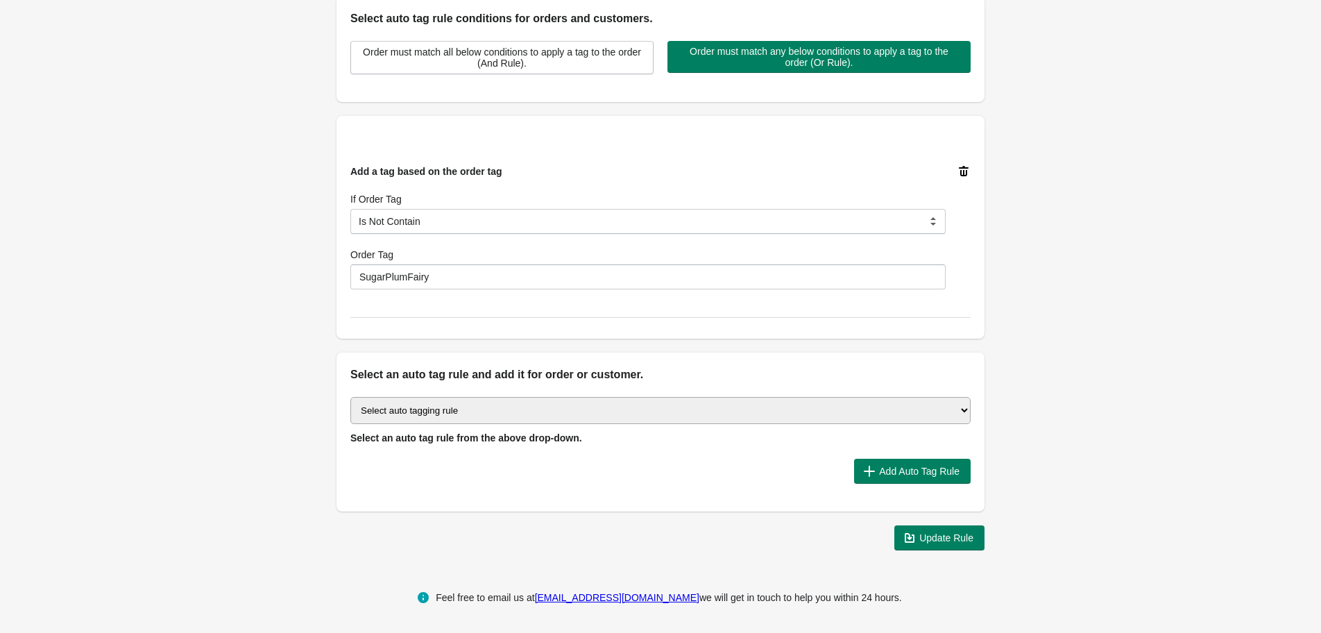
scroll to position [348, 0]
click at [925, 543] on span "Update Rule" at bounding box center [939, 537] width 68 height 14
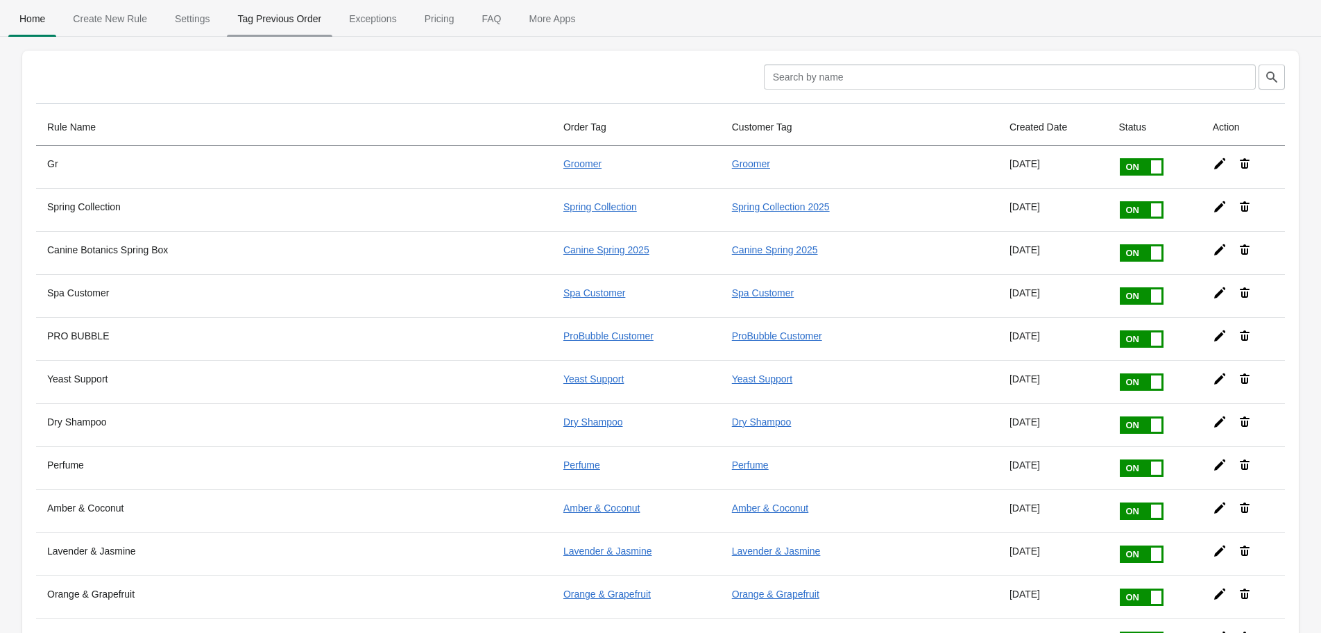
click at [308, 26] on span "Tag Previous Order" at bounding box center [280, 18] width 106 height 25
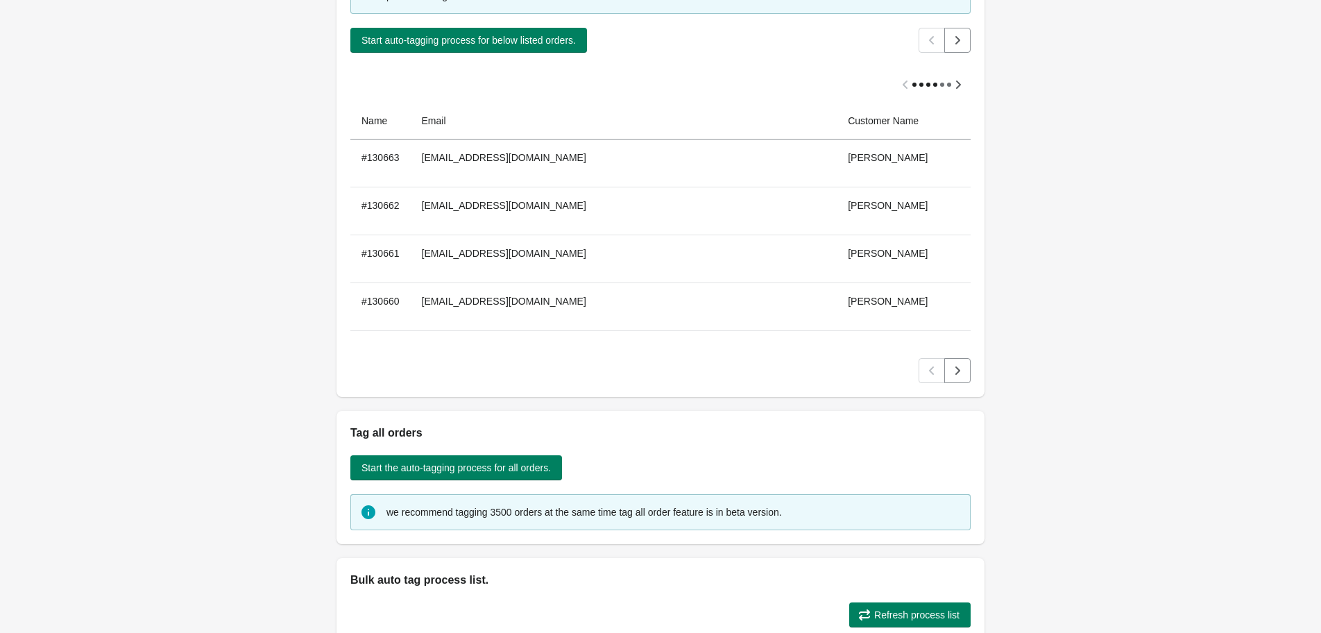
scroll to position [133, 0]
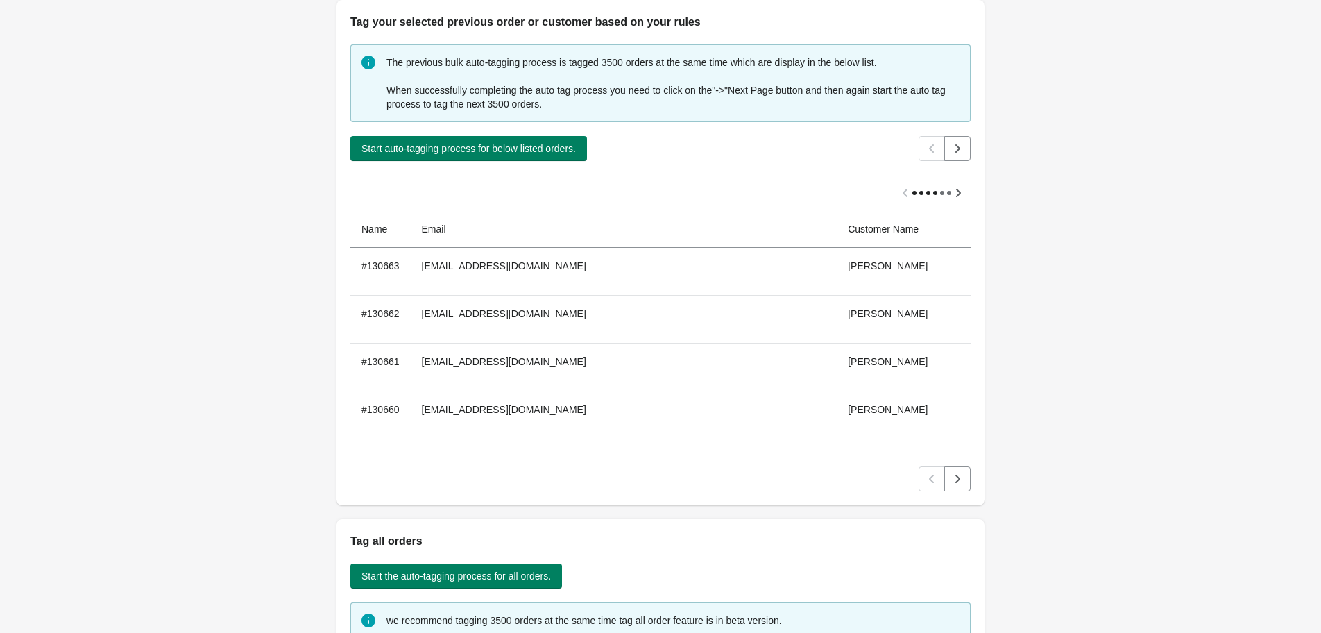
click at [182, 220] on div "Back Bulk Order Or Customer Tag The process will take some time to tag your ord…" at bounding box center [660, 491] width 1321 height 1249
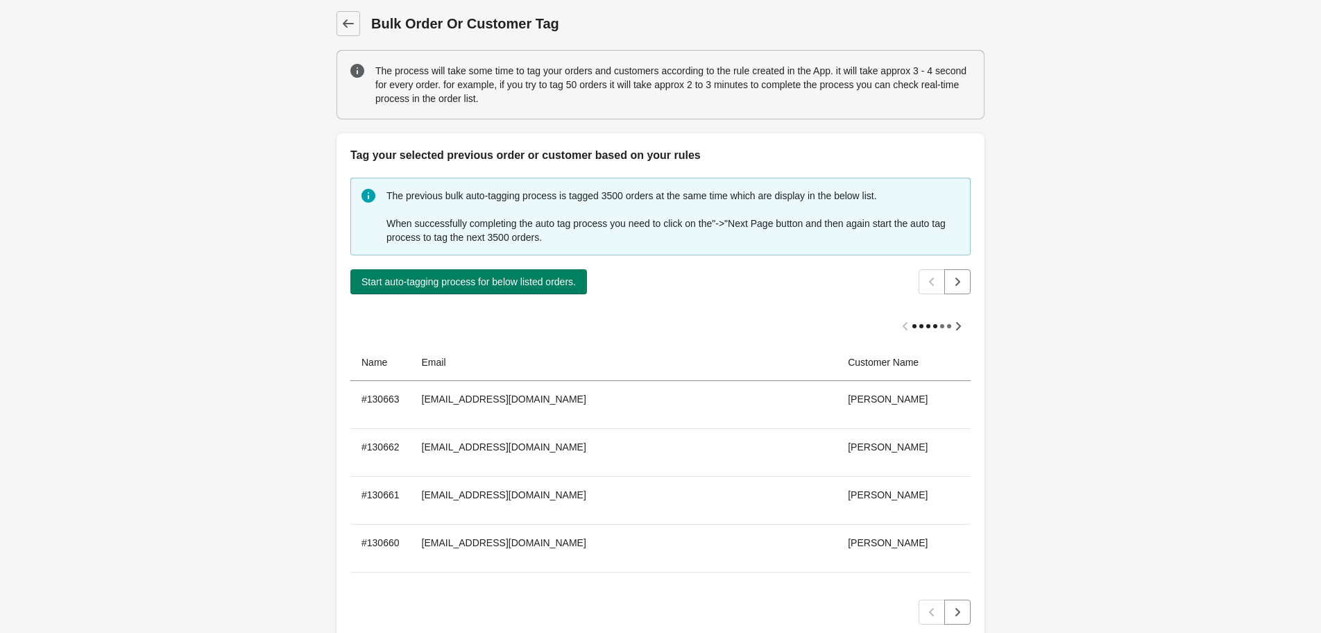
scroll to position [619, 0]
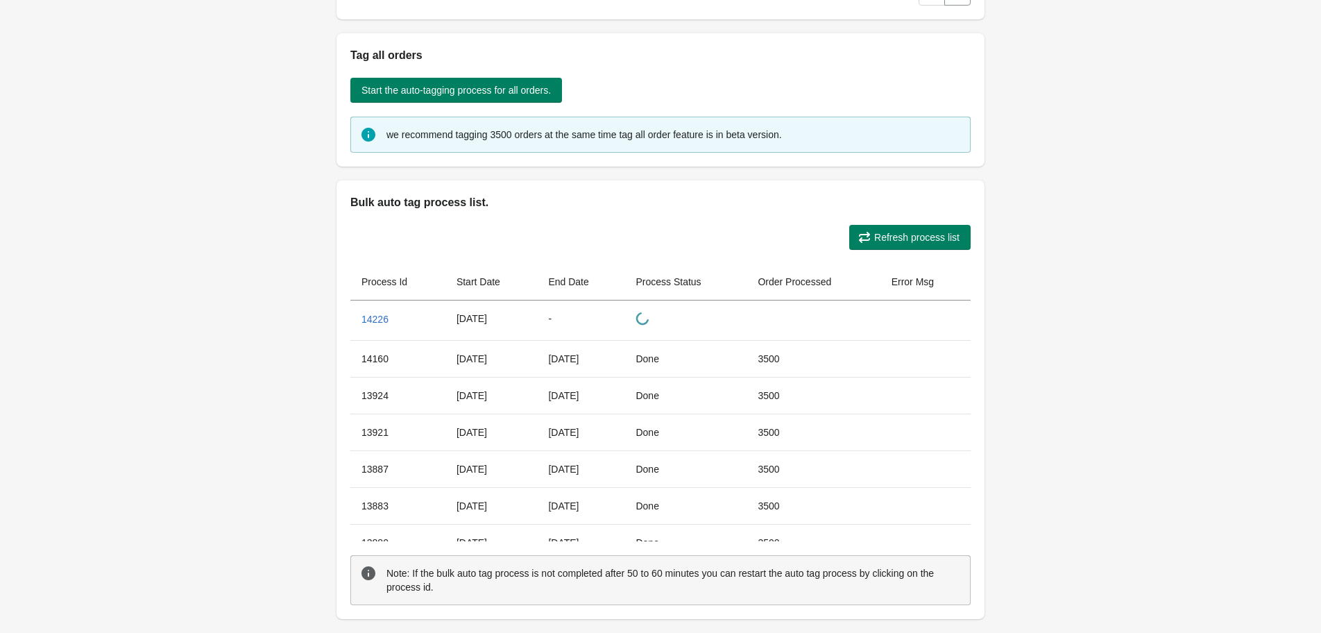
click at [143, 159] on div "Back Bulk Order Or Customer Tag The process will take some time to tag your ord…" at bounding box center [660, 5] width 1321 height 1249
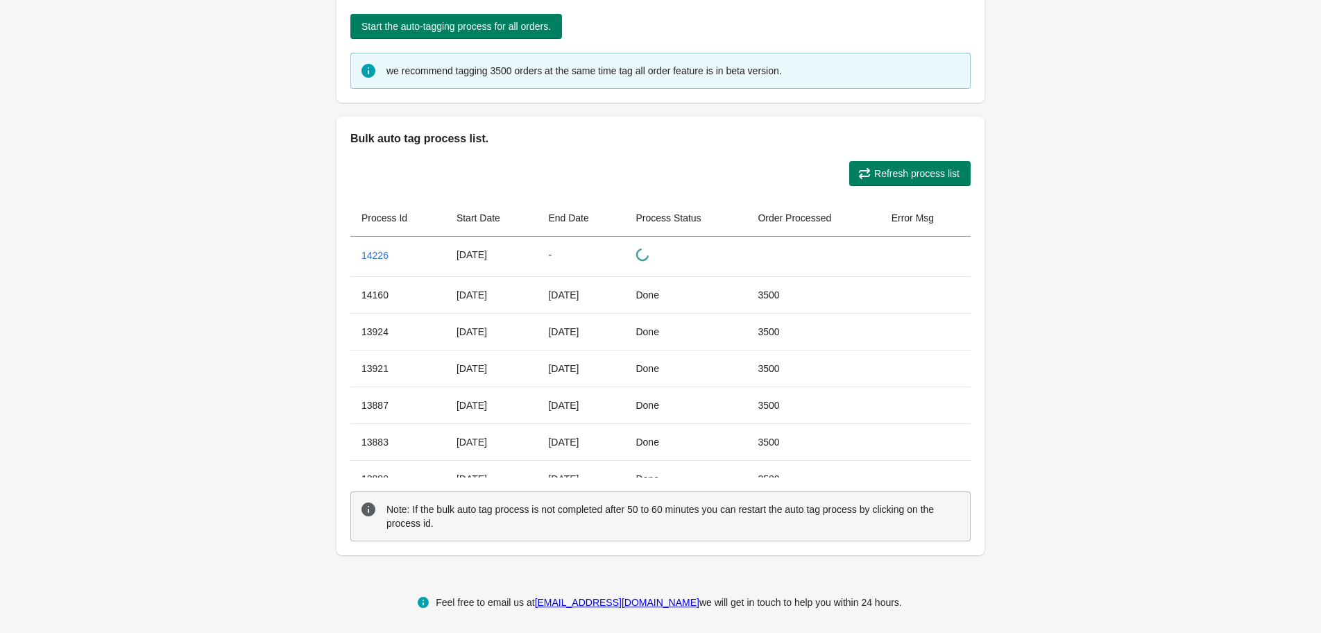
scroll to position [0, 0]
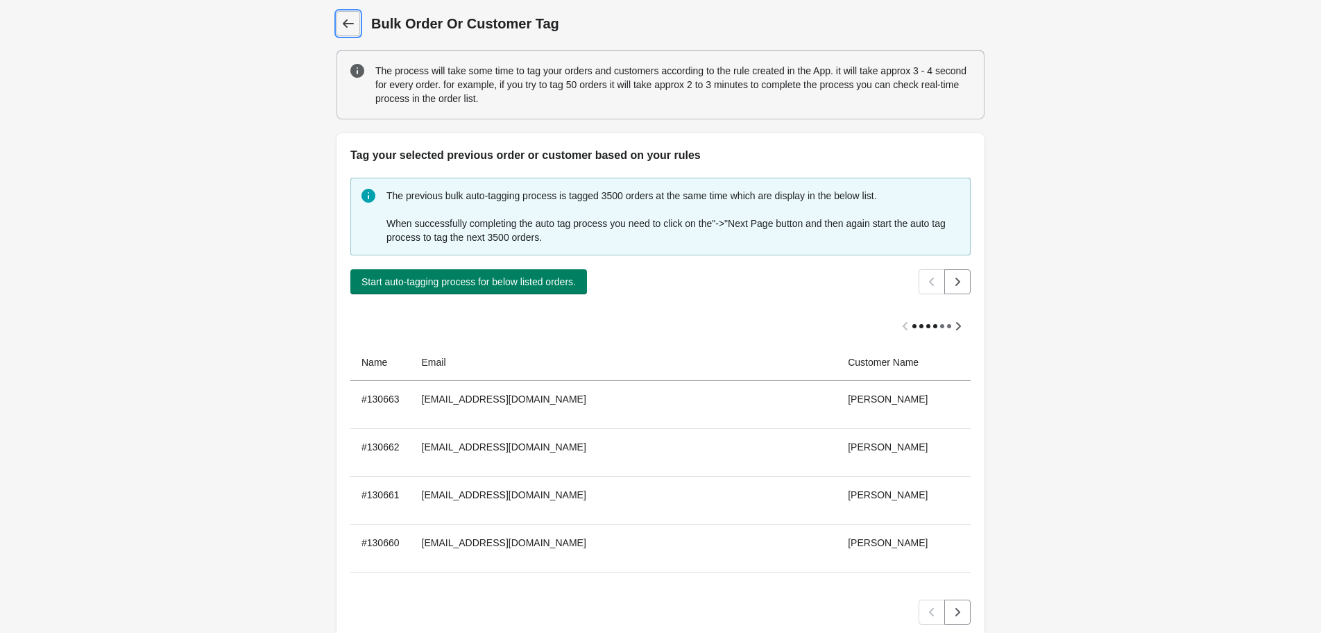
click at [350, 24] on icon at bounding box center [348, 24] width 14 height 14
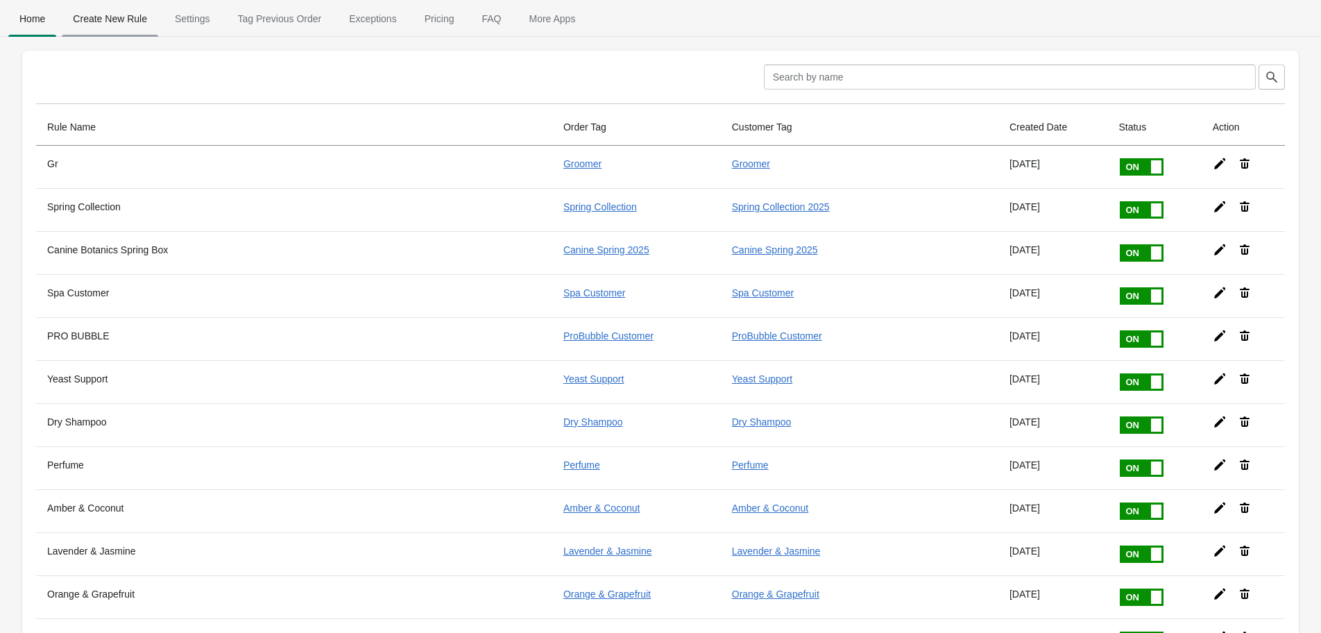
click at [130, 15] on span "Create New Rule" at bounding box center [110, 18] width 96 height 25
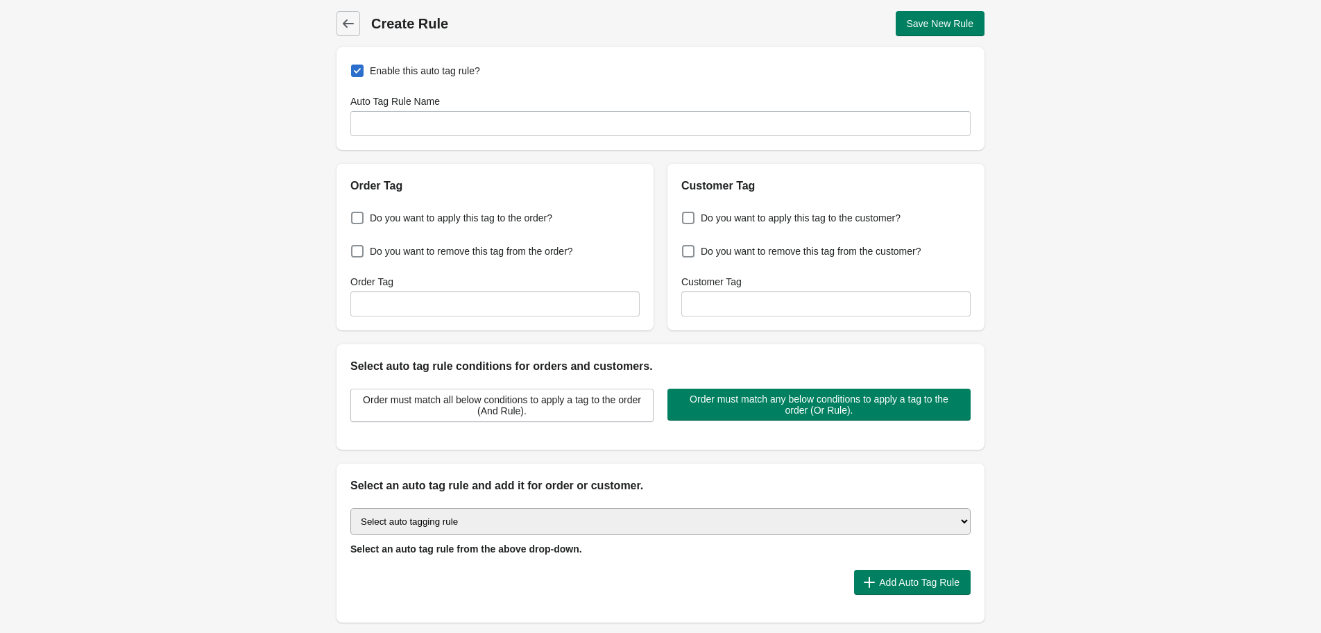
click at [348, 36] on div "Back Create Rule Save New Rule Enable this auto tag rule? Auto Tag Rule Name Or…" at bounding box center [660, 336] width 692 height 672
click at [350, 27] on icon at bounding box center [348, 24] width 14 height 14
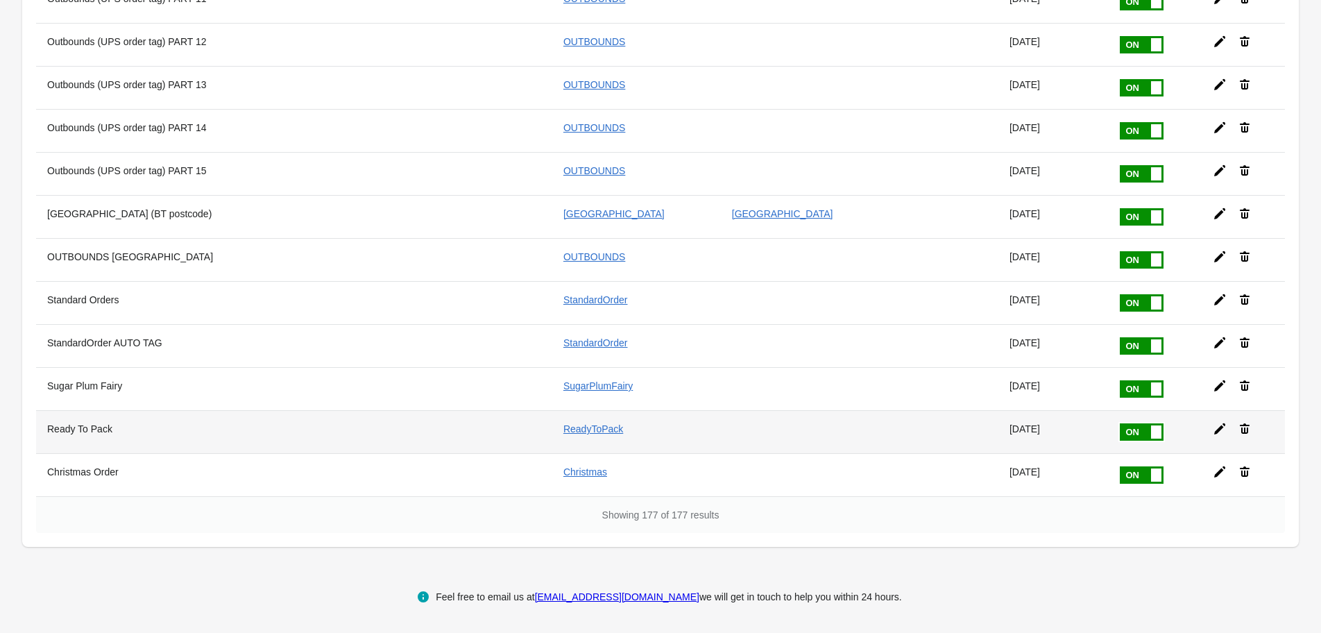
scroll to position [7260, 0]
click at [1212, 428] on icon at bounding box center [1219, 429] width 14 height 14
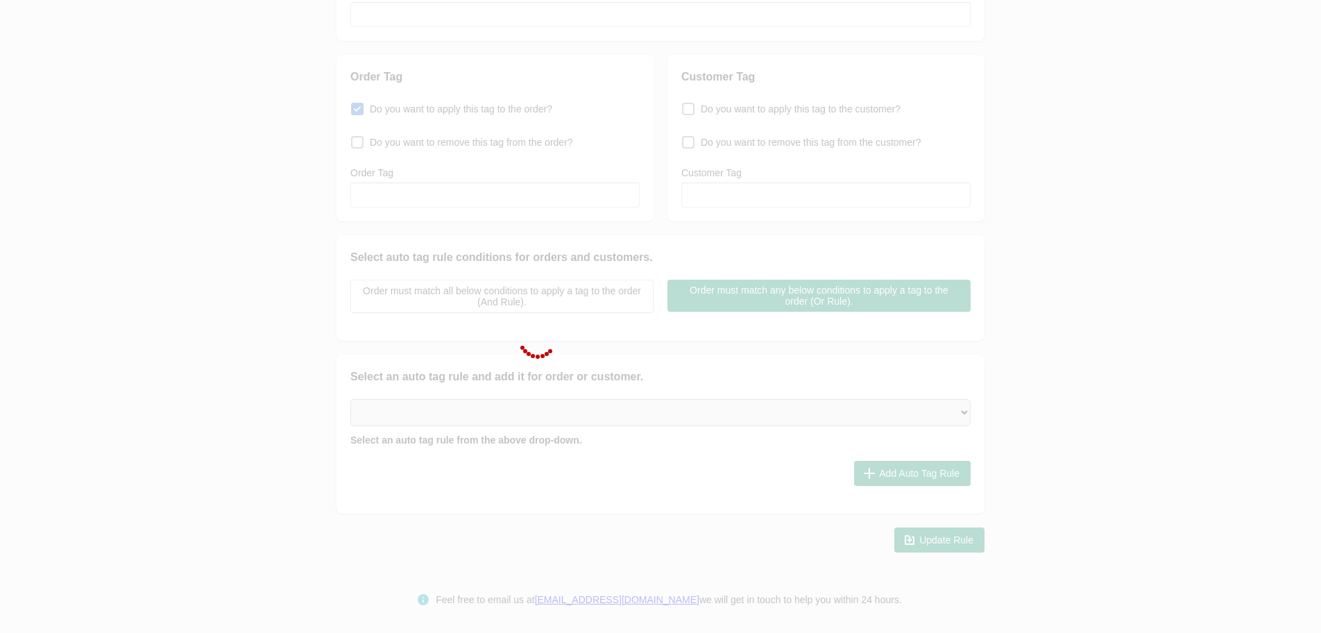
type input "Ready To Pack"
checkbox input "true"
type input "ReadyToPack"
select select "6"
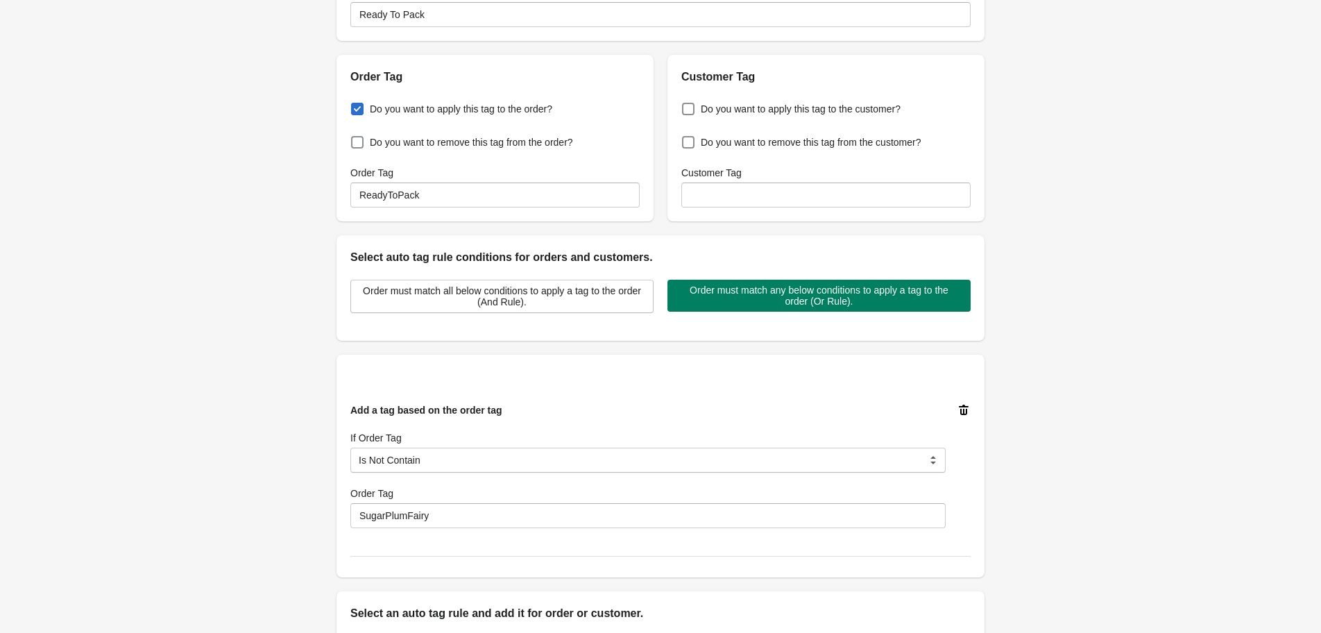
scroll to position [179, 0]
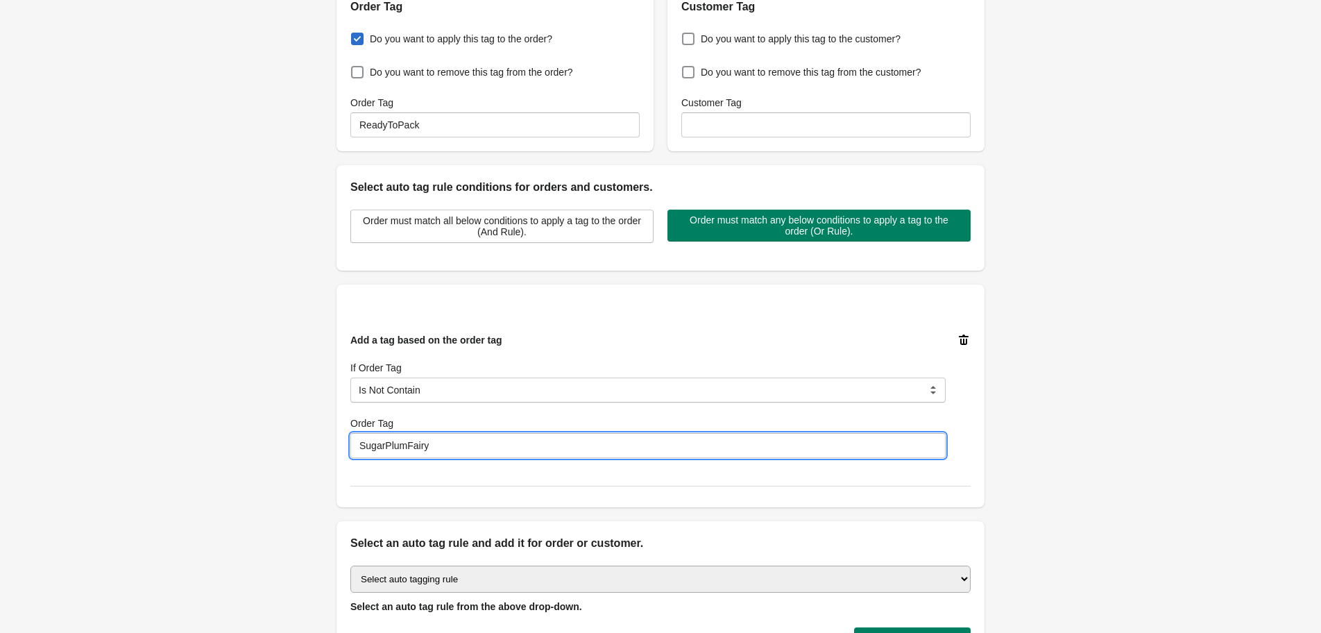
click at [544, 446] on input "SugarPlumFairy" at bounding box center [647, 445] width 595 height 25
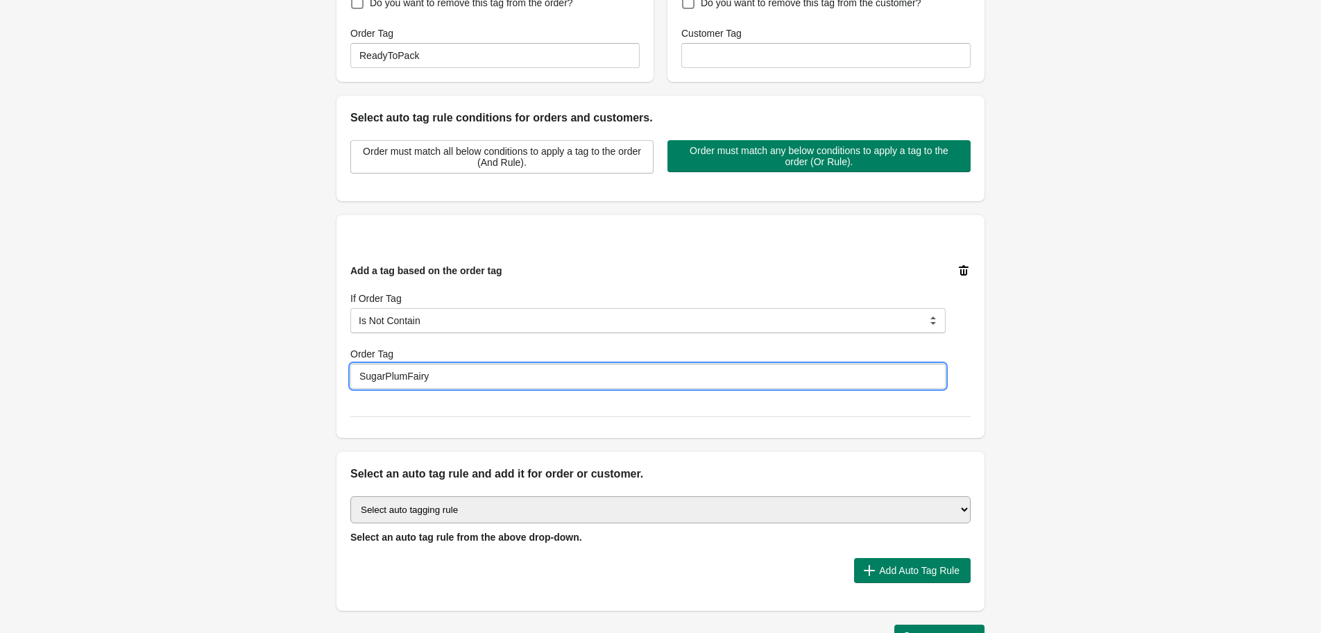
scroll to position [271, 0]
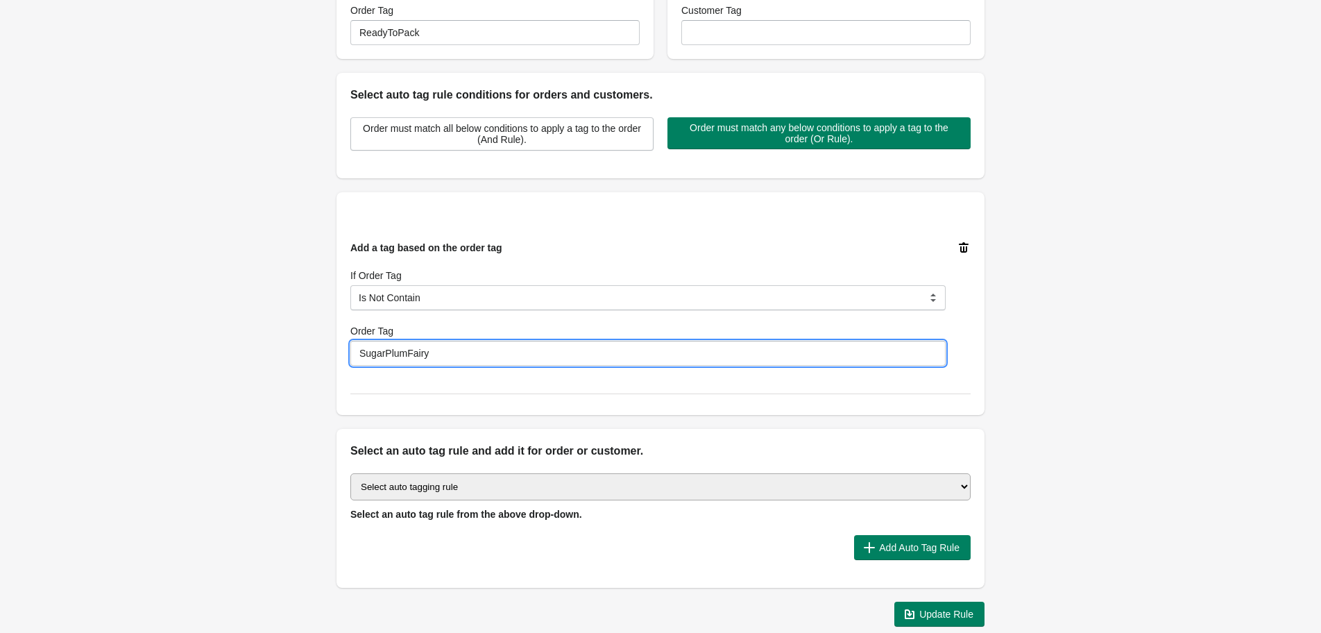
click at [516, 499] on select "Select auto tagging rule Tag by order amount Tag based on the order count (Volu…" at bounding box center [660, 486] width 620 height 27
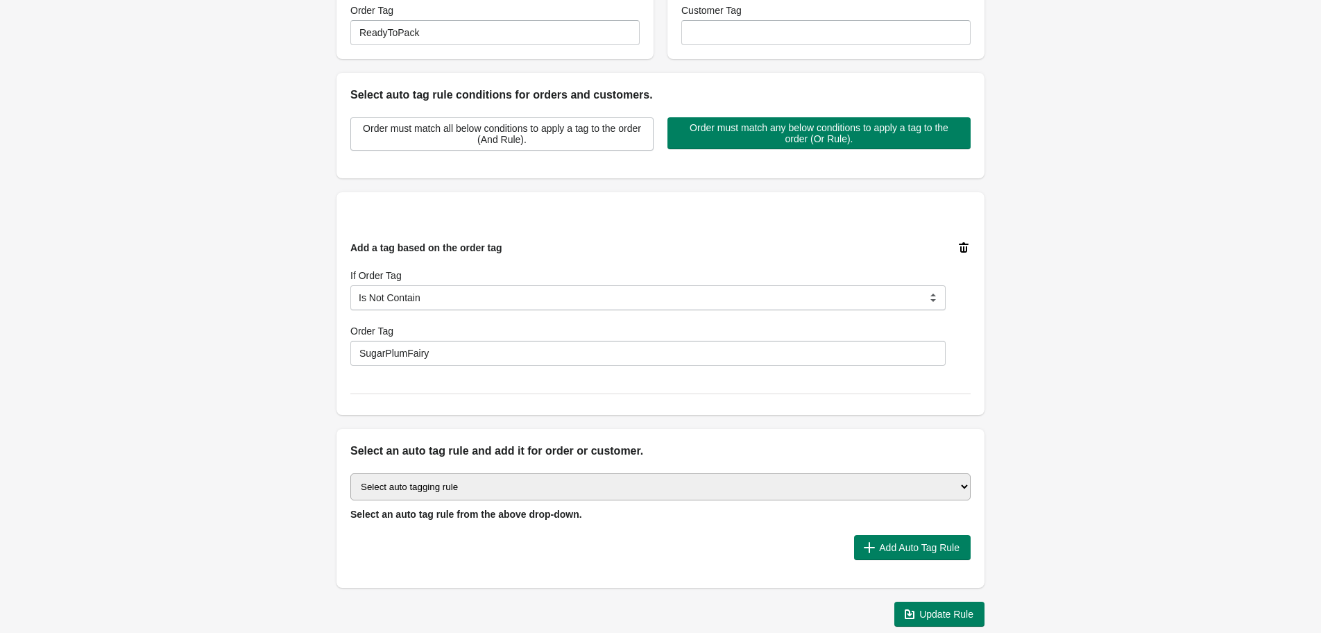
select select "49"
click at [350, 473] on select "Select auto tagging rule Tag by order amount Tag based on the order count (Volu…" at bounding box center [660, 486] width 620 height 27
click at [518, 469] on div "Select auto tagging rule Tag by order amount Tag based on the order count (Volu…" at bounding box center [660, 523] width 648 height 128
click at [921, 554] on span "Add Auto Tag Rule" at bounding box center [912, 547] width 94 height 14
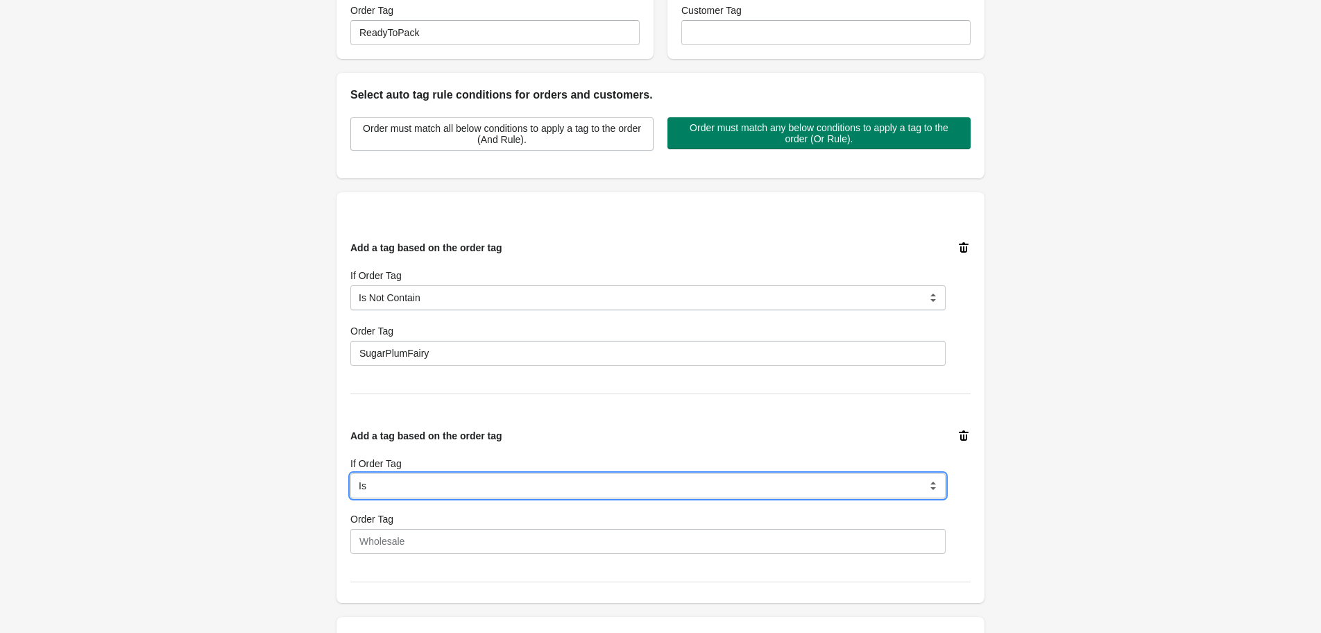
click at [403, 480] on select "Is Contain Is Not Is Not Contain Start With" at bounding box center [647, 485] width 595 height 25
select select "6"
click at [350, 473] on select "Is Contain Is Not Is Not Contain Start With" at bounding box center [647, 485] width 595 height 25
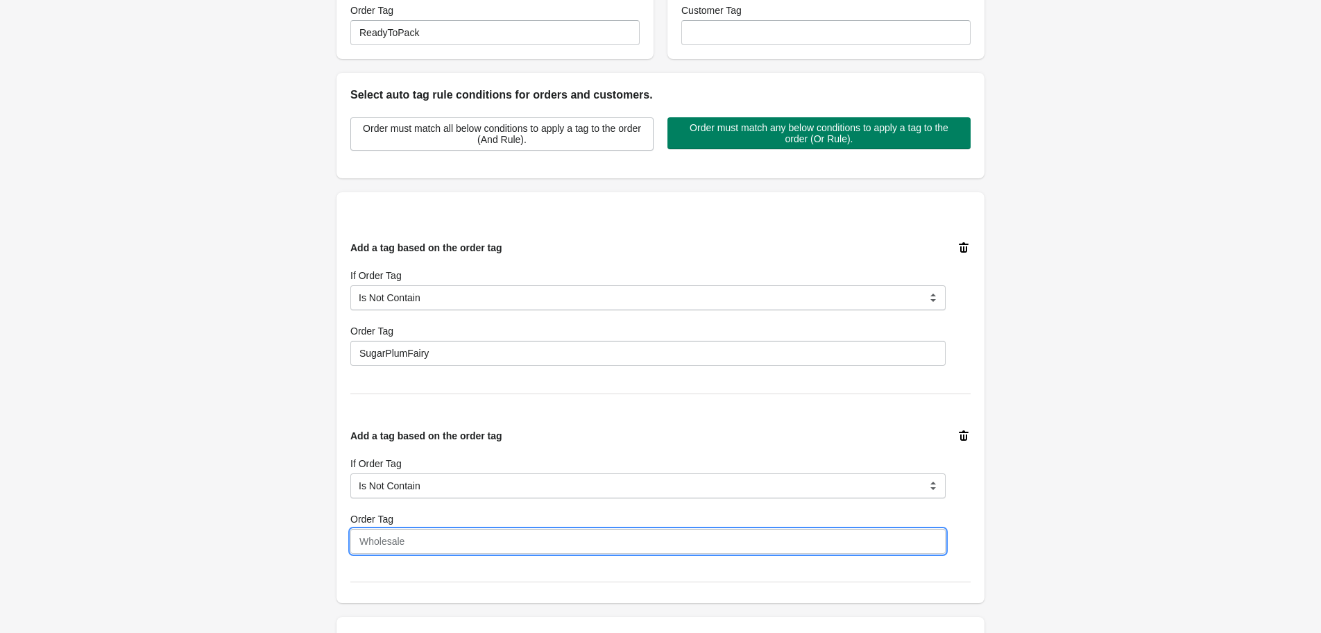
click at [411, 533] on input "Order Tag" at bounding box center [647, 541] width 595 height 25
type input "CanineBotanics"
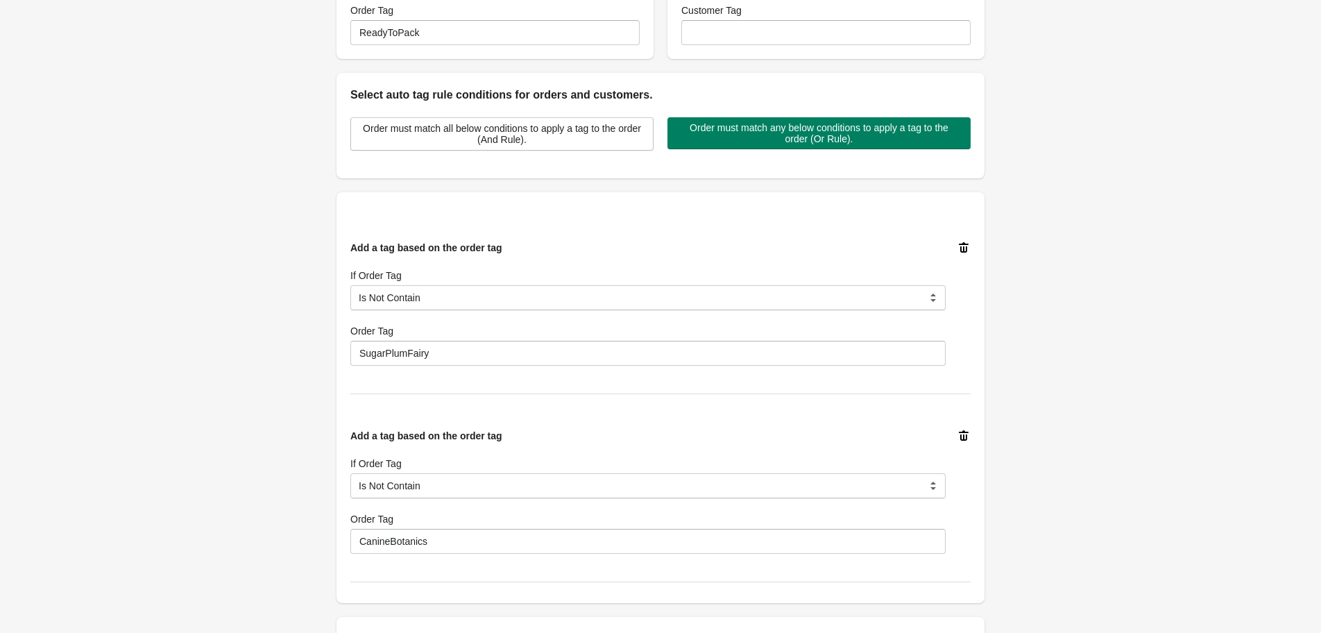
click at [413, 515] on div "Order Tag" at bounding box center [647, 519] width 595 height 14
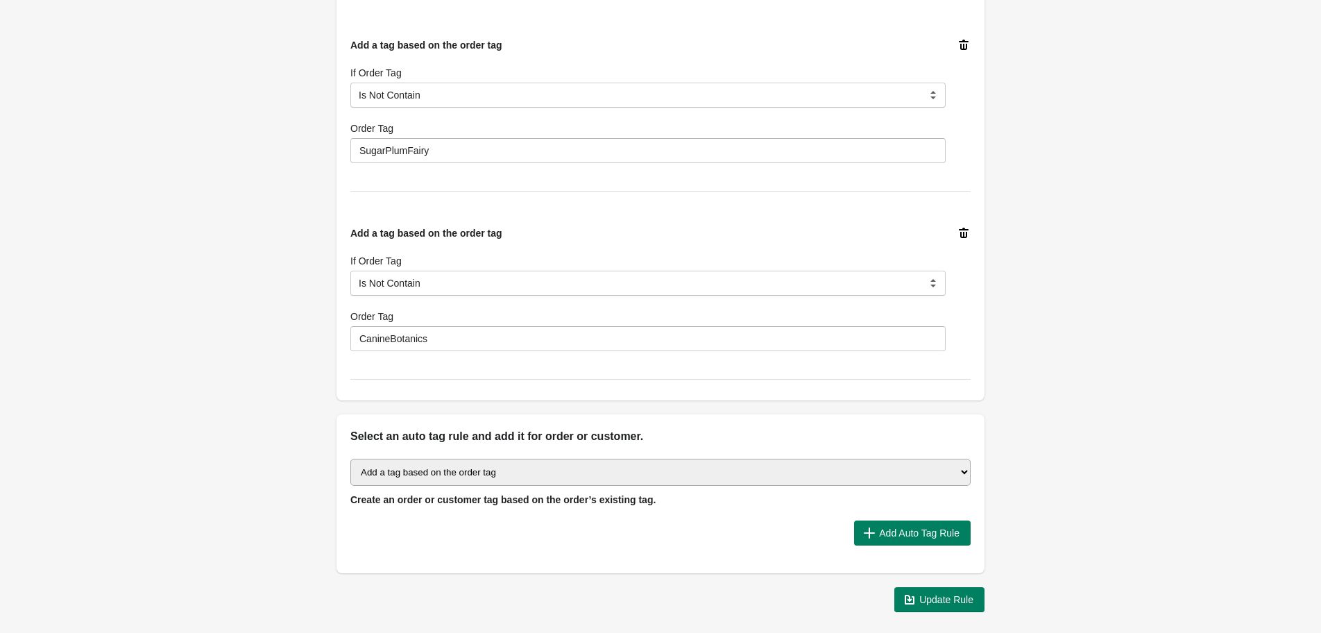
scroll to position [479, 0]
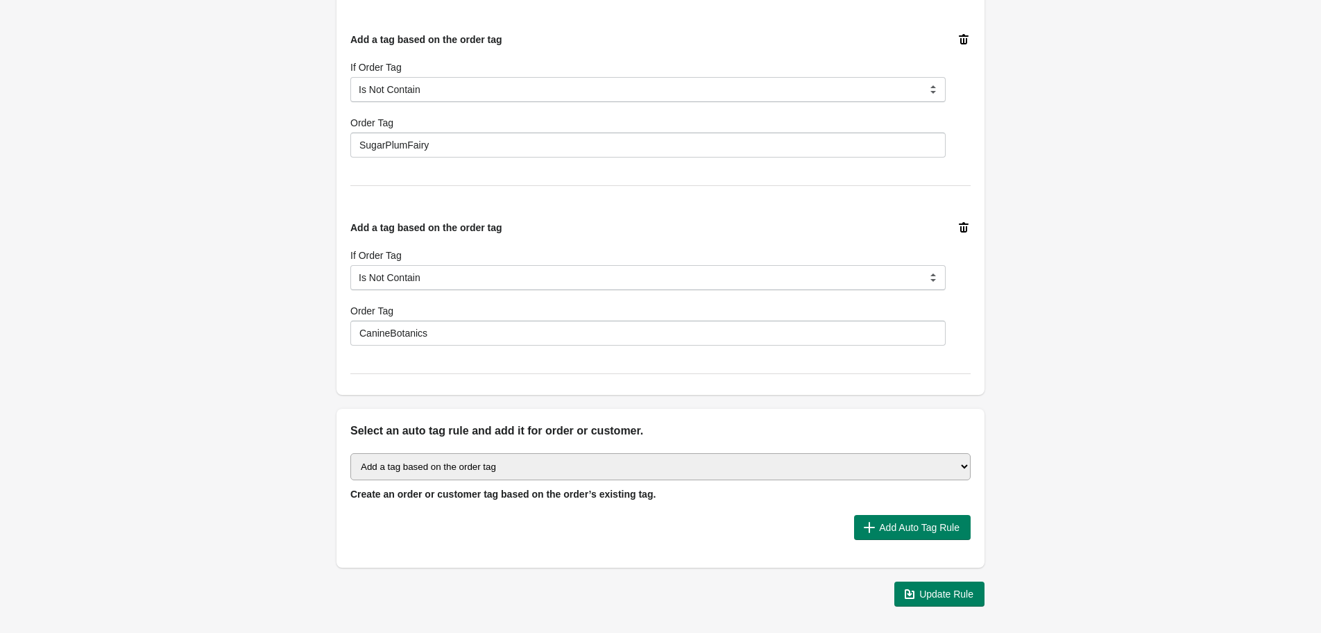
click at [562, 470] on select "Select auto tagging rule Tag by order amount Tag based on the order count (Volu…" at bounding box center [660, 466] width 620 height 27
click at [350, 453] on select "Select auto tagging rule Tag by order amount Tag based on the order count (Volu…" at bounding box center [660, 466] width 620 height 27
click at [895, 526] on span "Add Auto Tag Rule" at bounding box center [919, 527] width 80 height 11
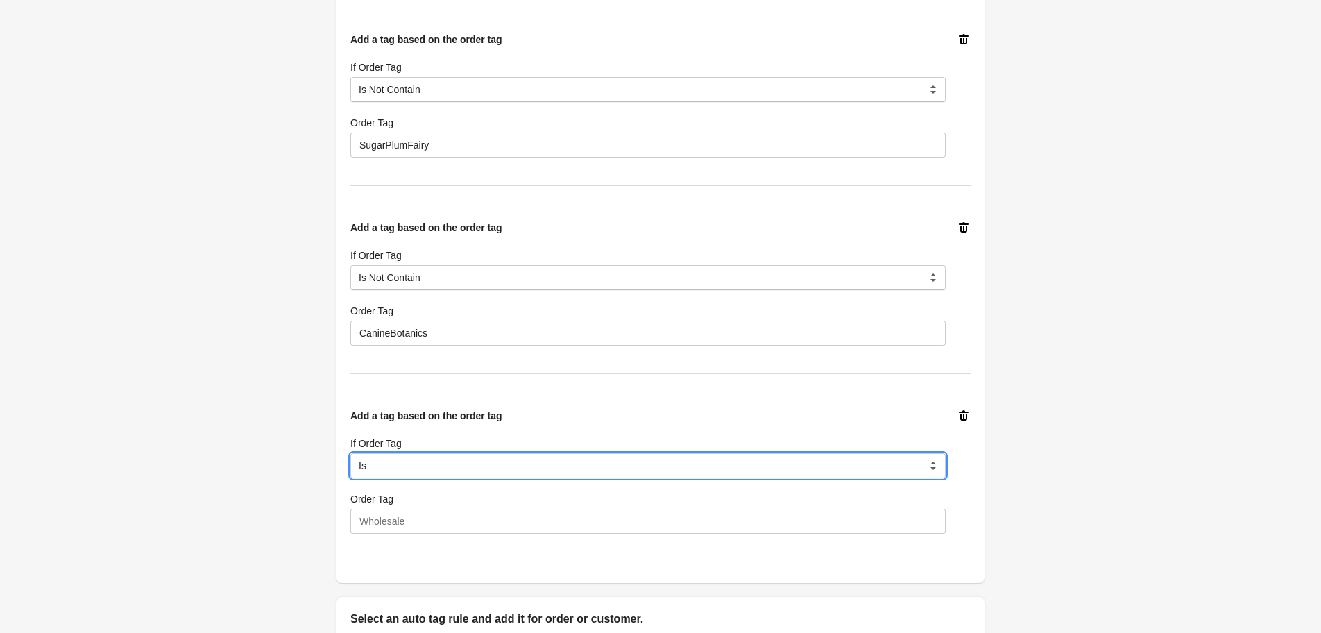
click at [481, 472] on select "Is Contain Is Not Is Not Contain Start With" at bounding box center [647, 465] width 595 height 25
select select "6"
click at [350, 453] on select "Is Contain Is Not Is Not Contain Start With" at bounding box center [647, 465] width 595 height 25
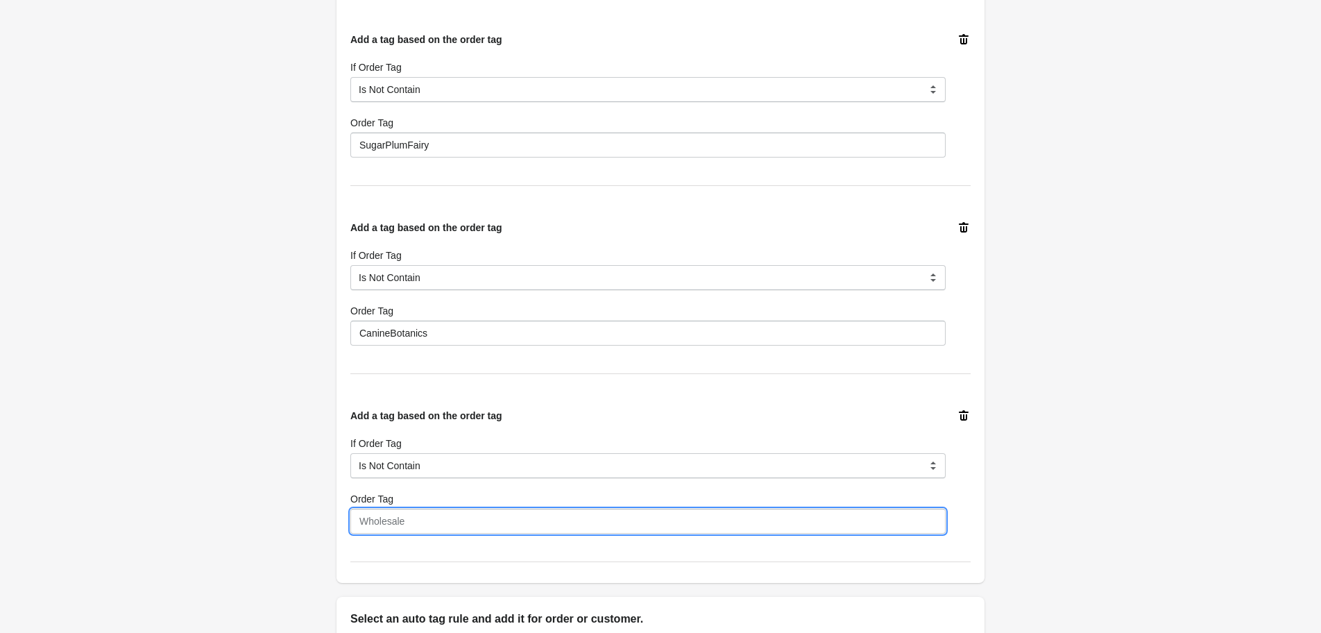
click at [447, 526] on input "Order Tag" at bounding box center [647, 520] width 595 height 25
type input "O"
type input "C"
type input "OUTBOUNDS"
click at [251, 513] on div "Back Edit Rule Update Rule Enable this auto tag rule? Auto Tag Rule Name Ready …" at bounding box center [660, 163] width 1321 height 1285
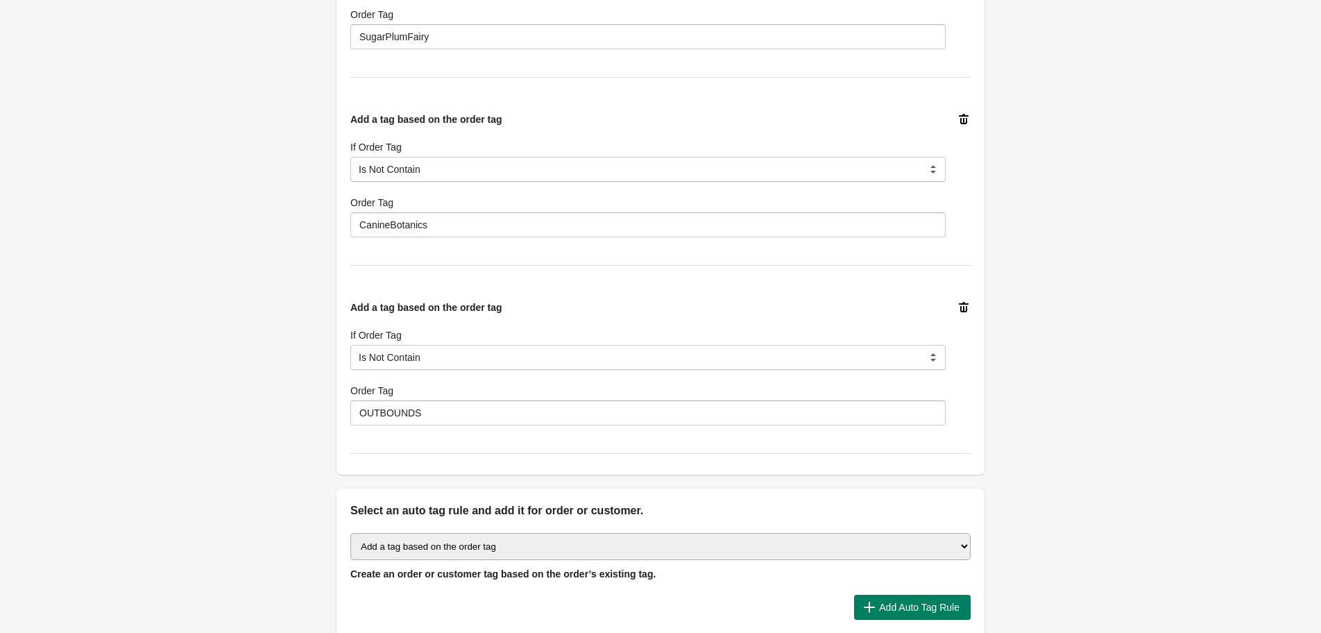
scroll to position [683, 0]
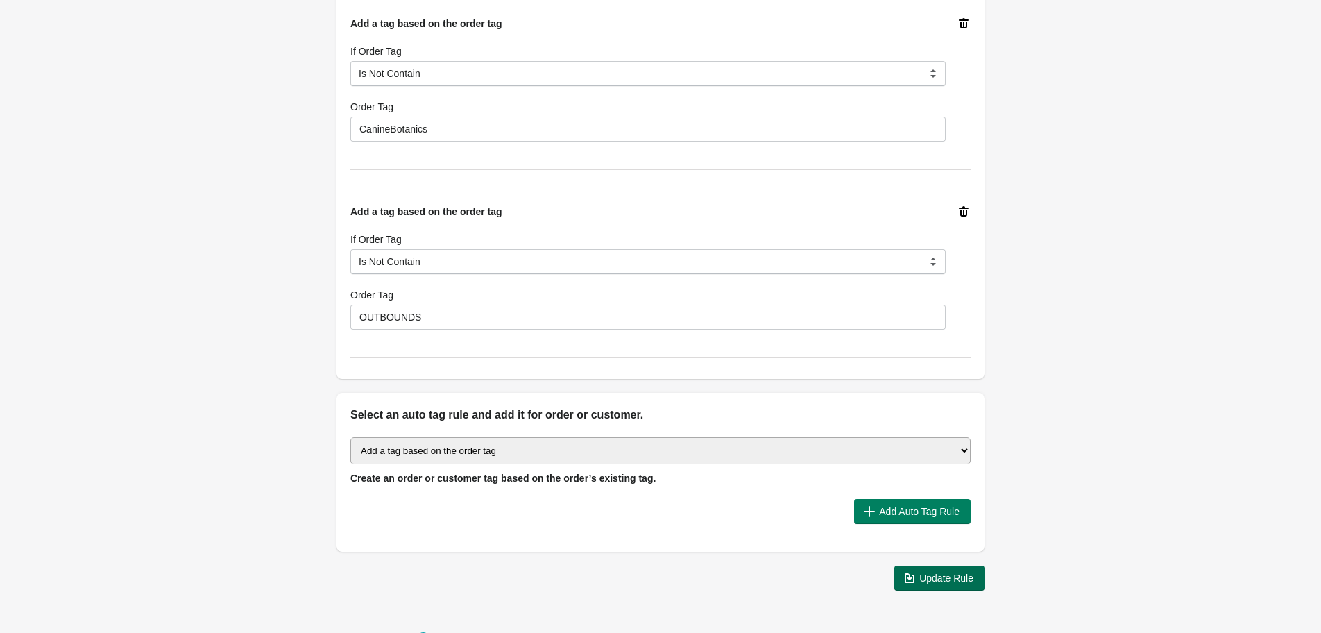
click at [909, 578] on icon "button" at bounding box center [909, 578] width 14 height 14
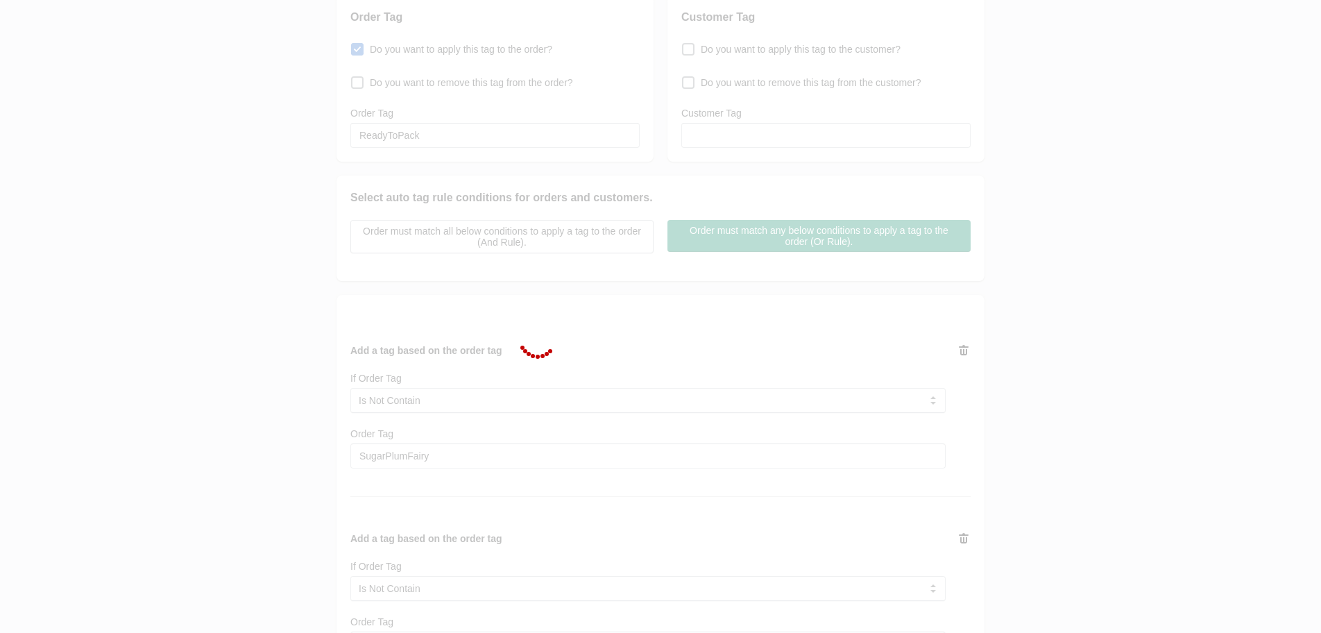
scroll to position [0, 0]
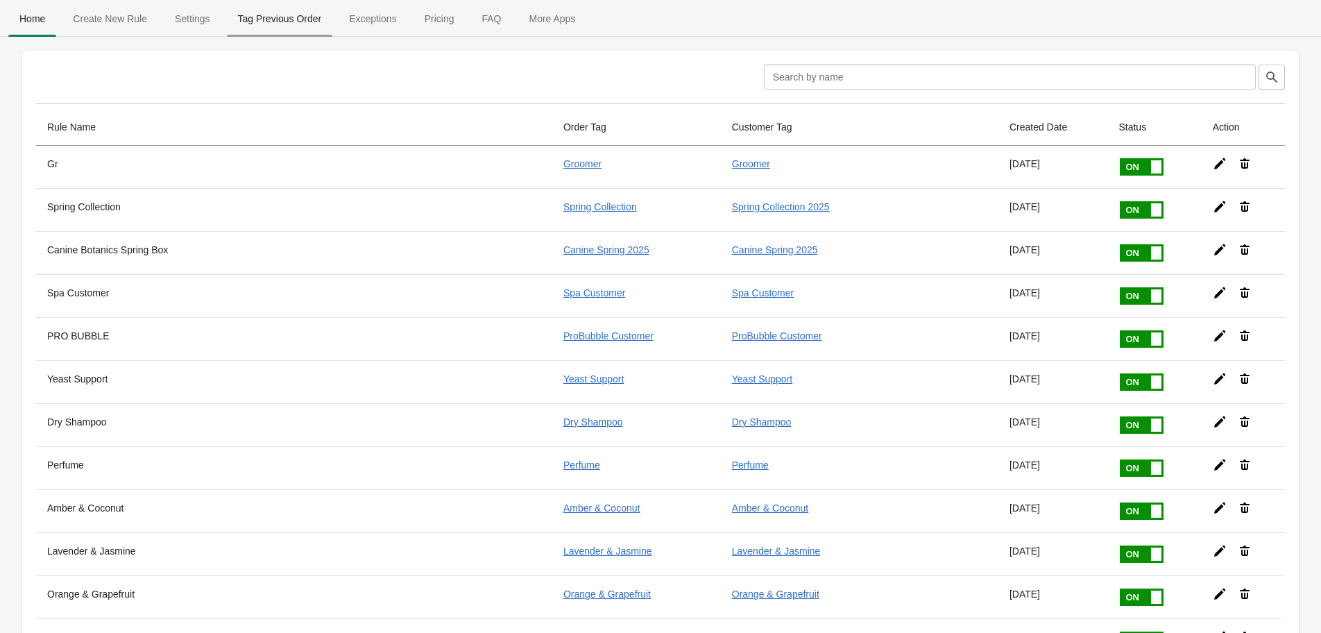
click at [287, 24] on span "Tag Previous Order" at bounding box center [280, 18] width 106 height 25
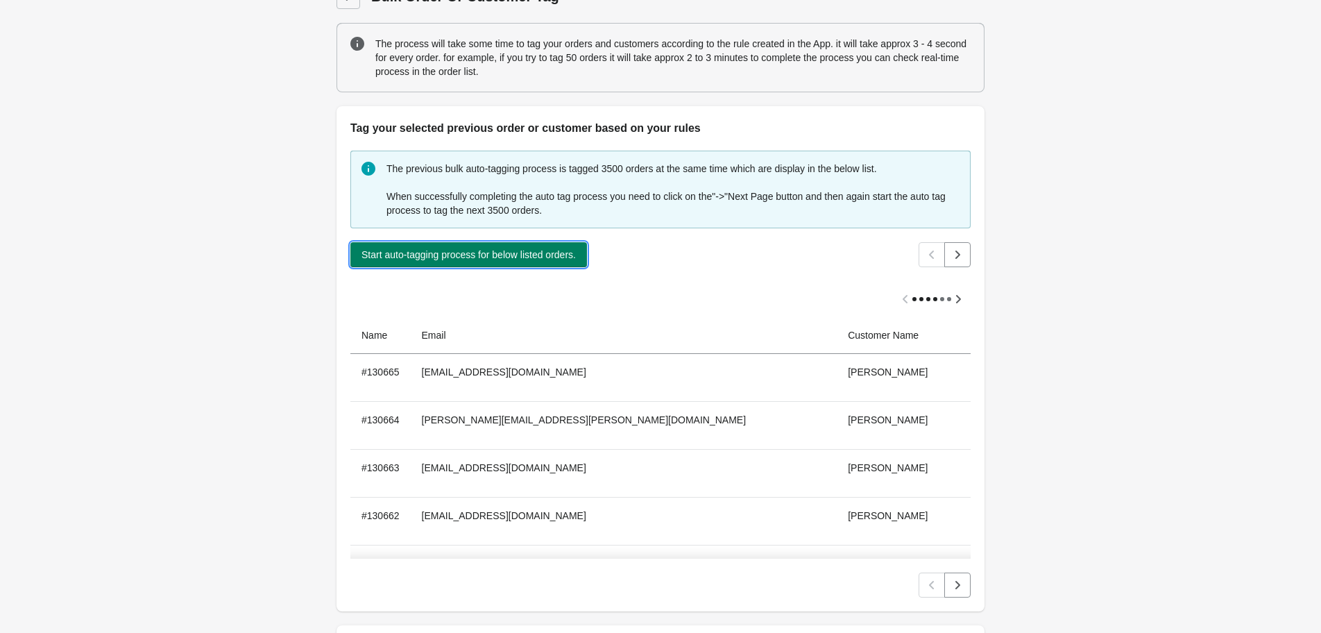
click at [406, 258] on span "Start auto-tagging process for below listed orders." at bounding box center [468, 254] width 214 height 11
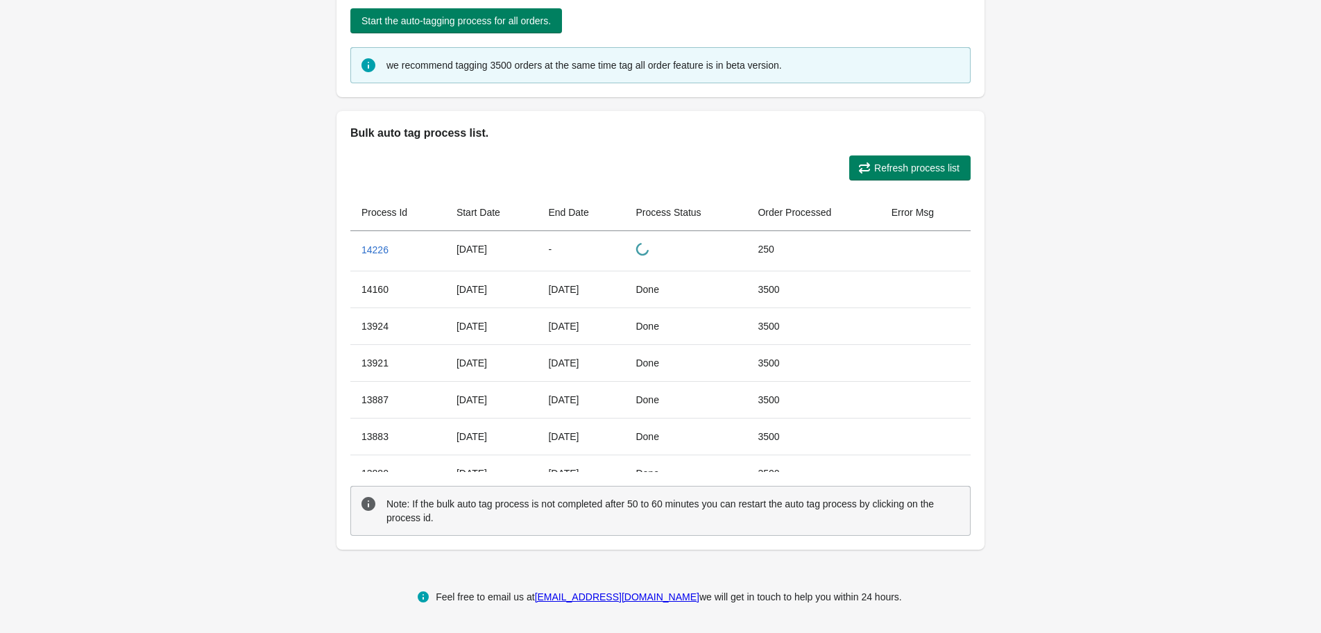
scroll to position [601, 0]
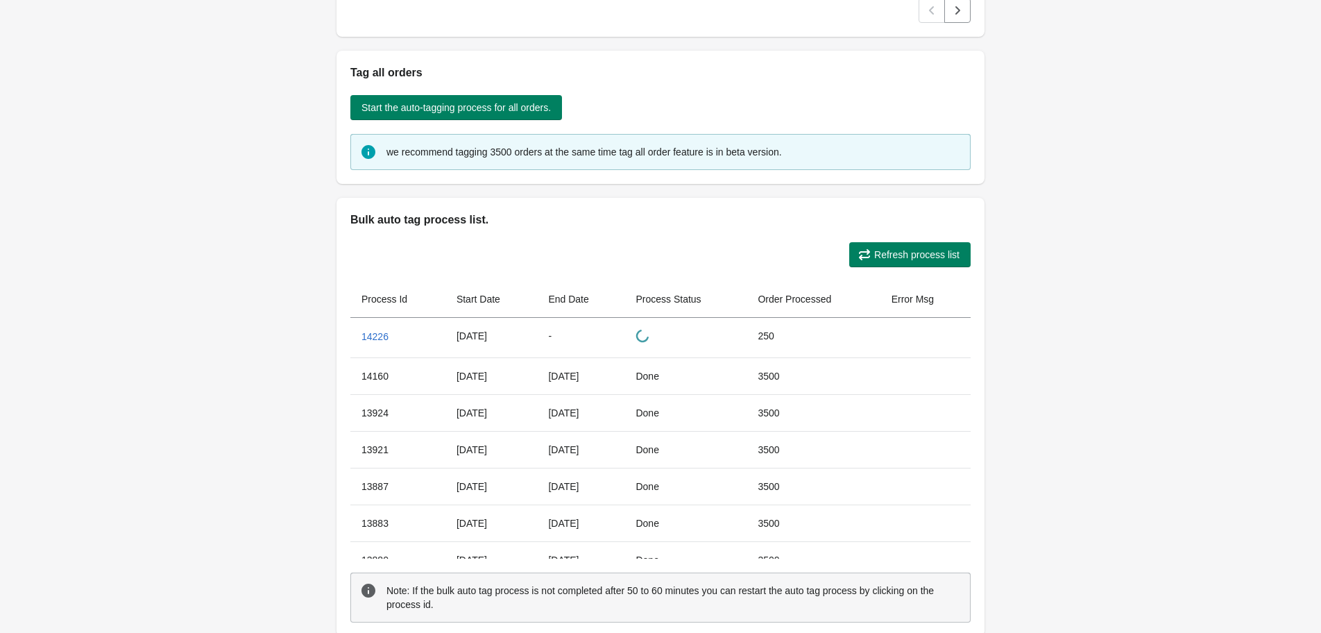
click at [803, 316] on th "Order Processed" at bounding box center [812, 299] width 133 height 37
click at [778, 336] on td "250" at bounding box center [812, 336] width 133 height 40
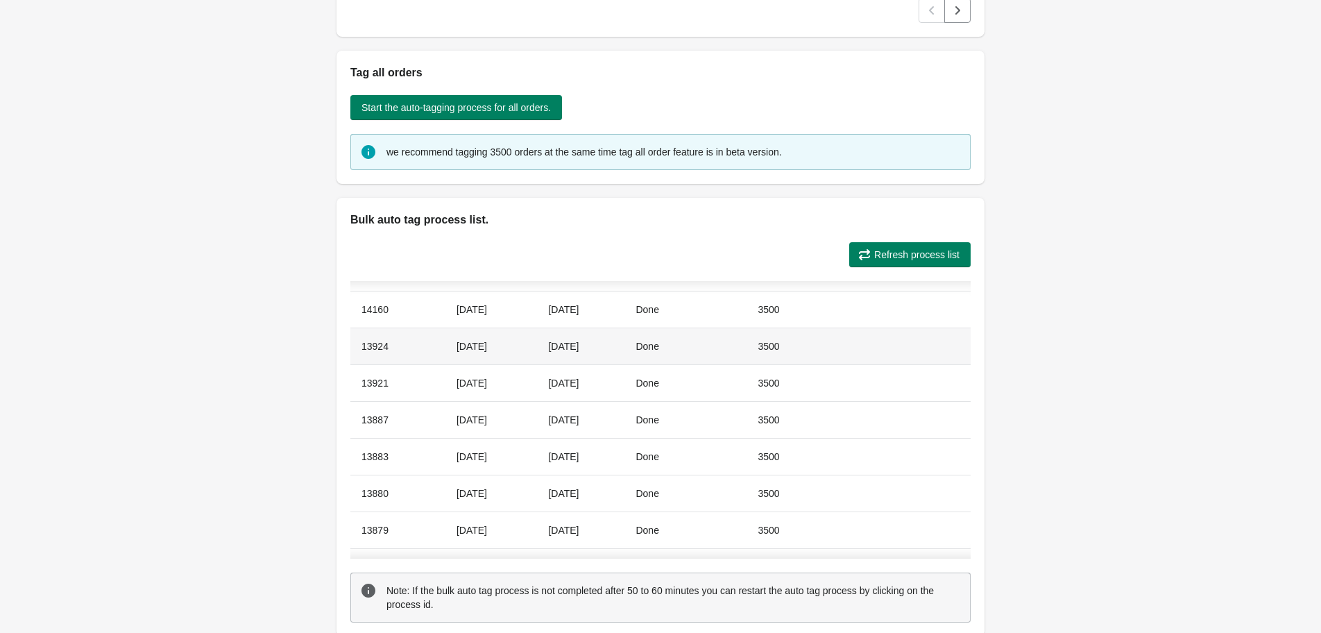
scroll to position [0, 0]
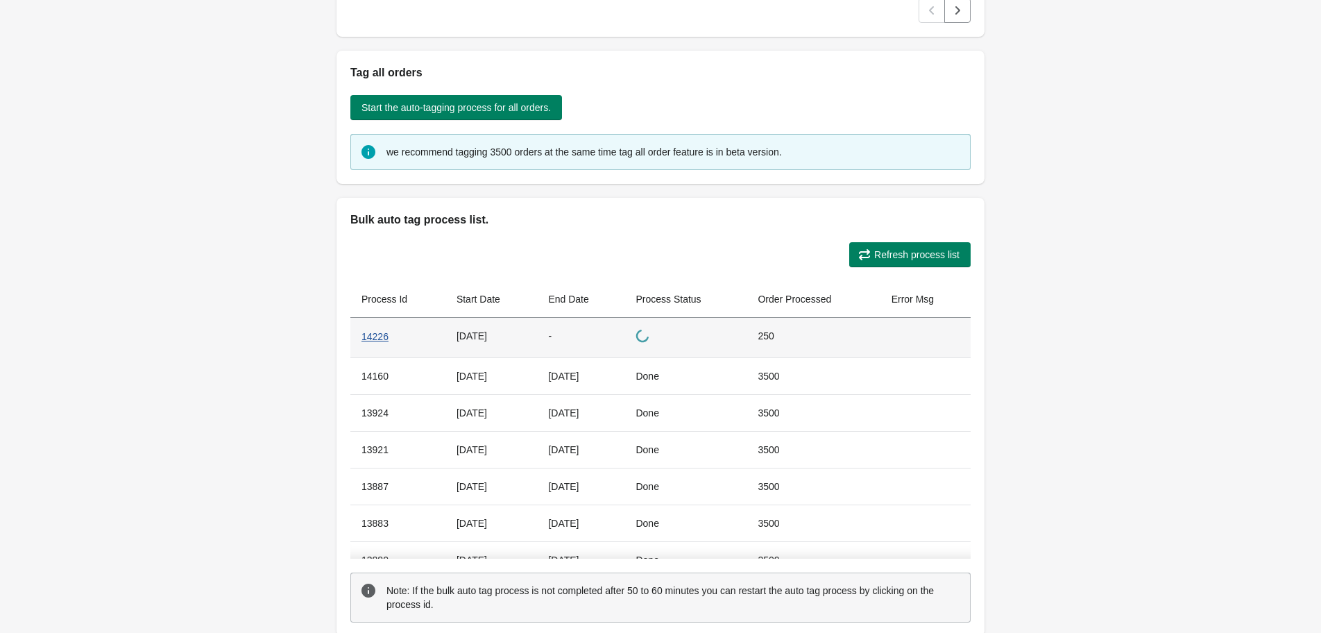
click at [375, 334] on span "14226" at bounding box center [374, 336] width 27 height 11
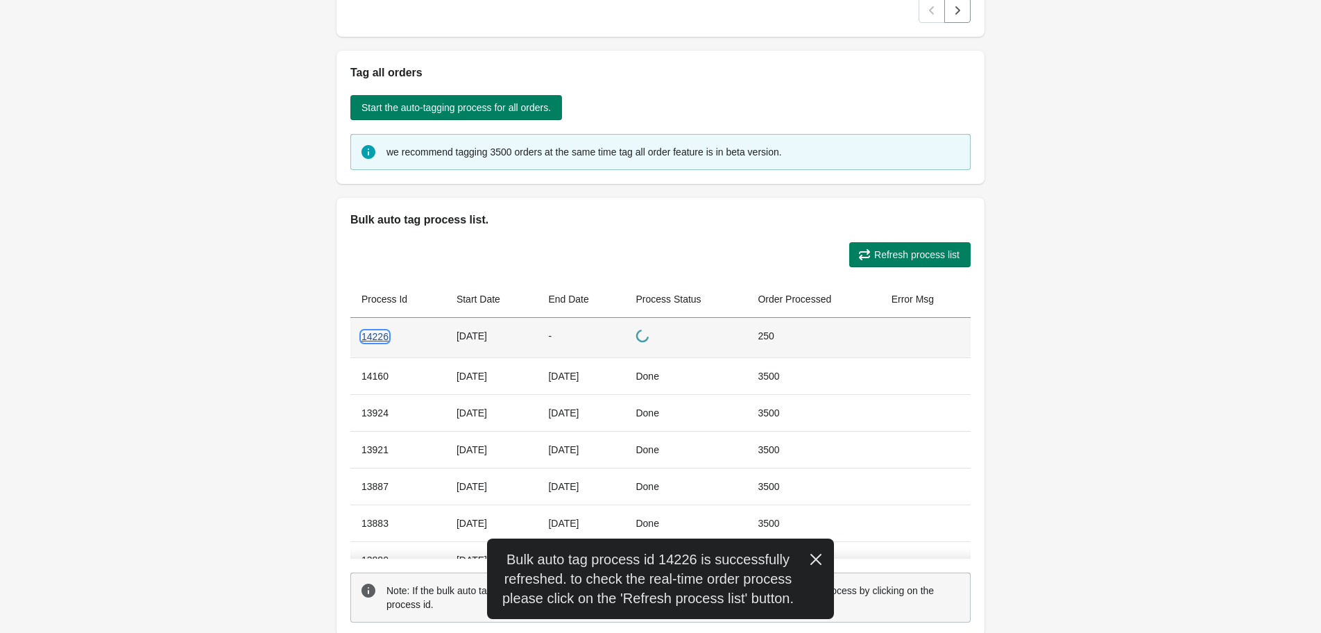
click at [374, 335] on span "14226" at bounding box center [374, 336] width 27 height 11
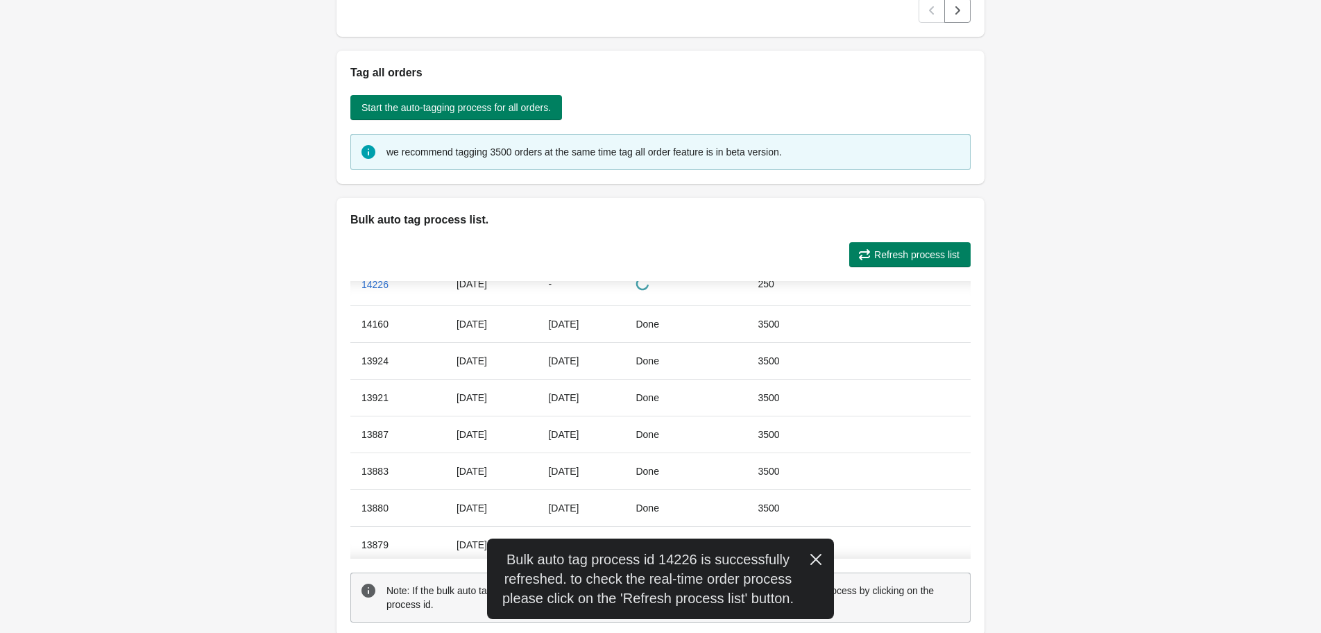
scroll to position [105, 0]
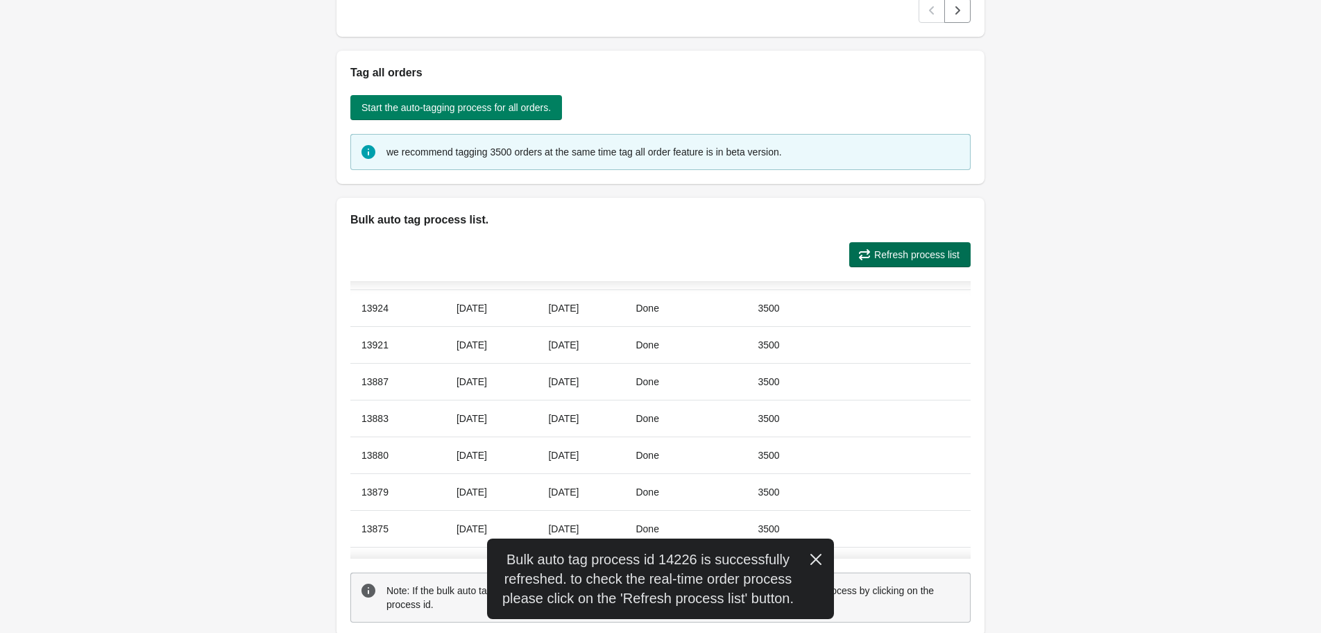
click at [904, 256] on span "Refresh process list" at bounding box center [916, 254] width 85 height 11
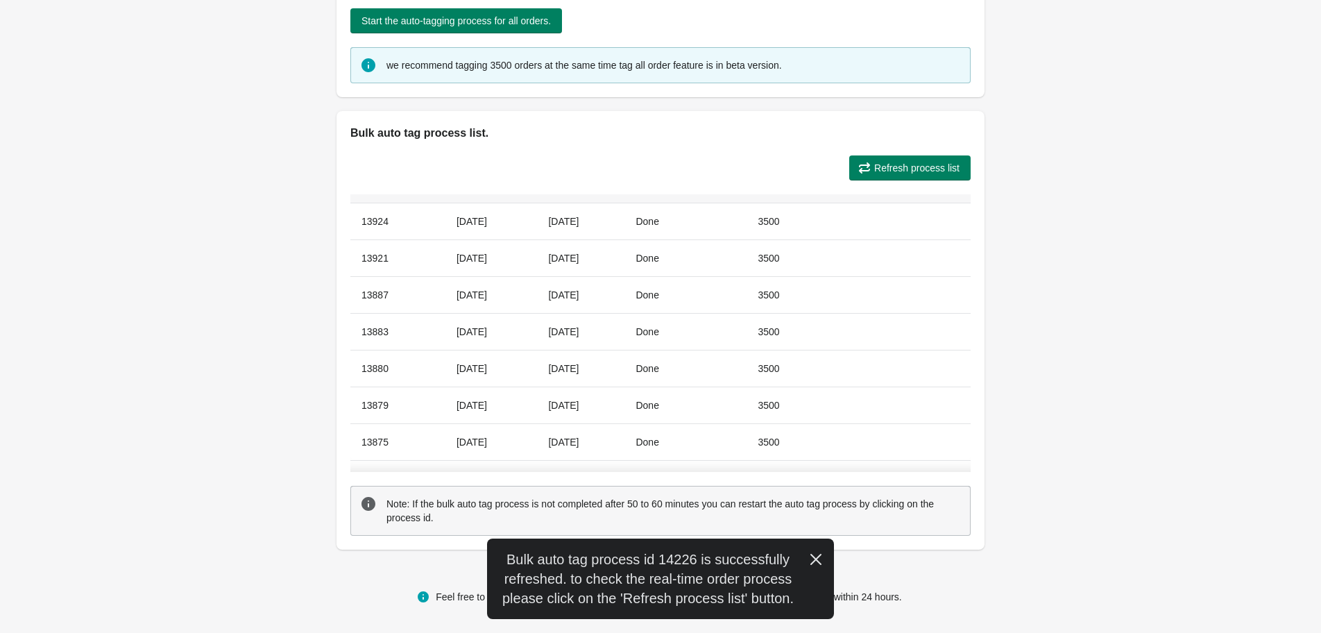
scroll to position [0, 0]
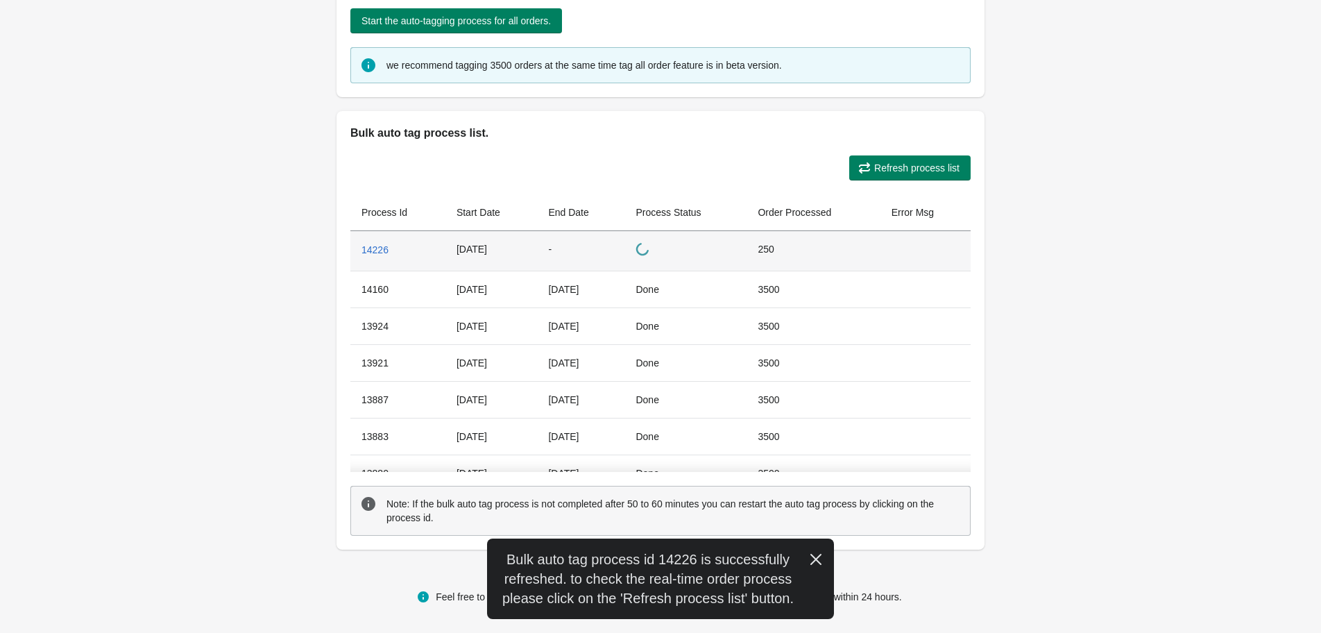
click at [669, 248] on td "loading" at bounding box center [685, 251] width 122 height 40
